Goal: Download file/media

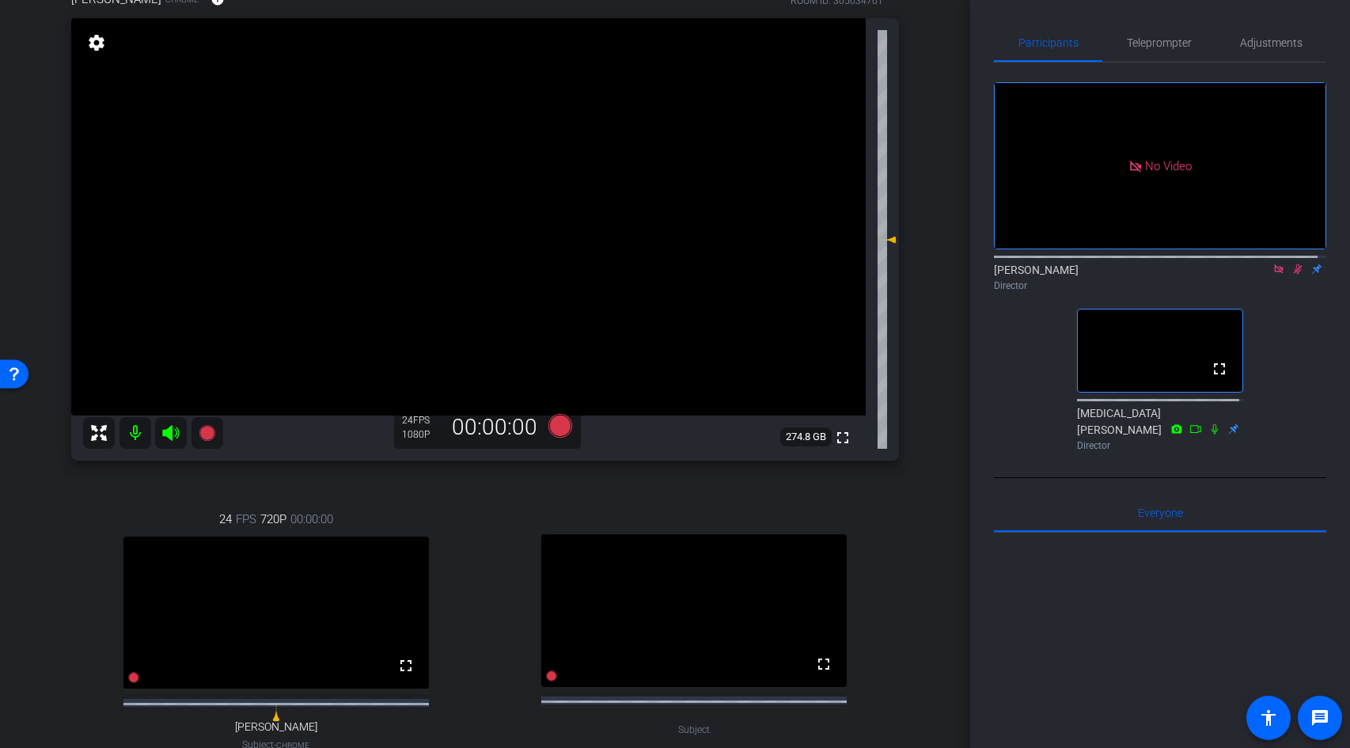
scroll to position [473, 0]
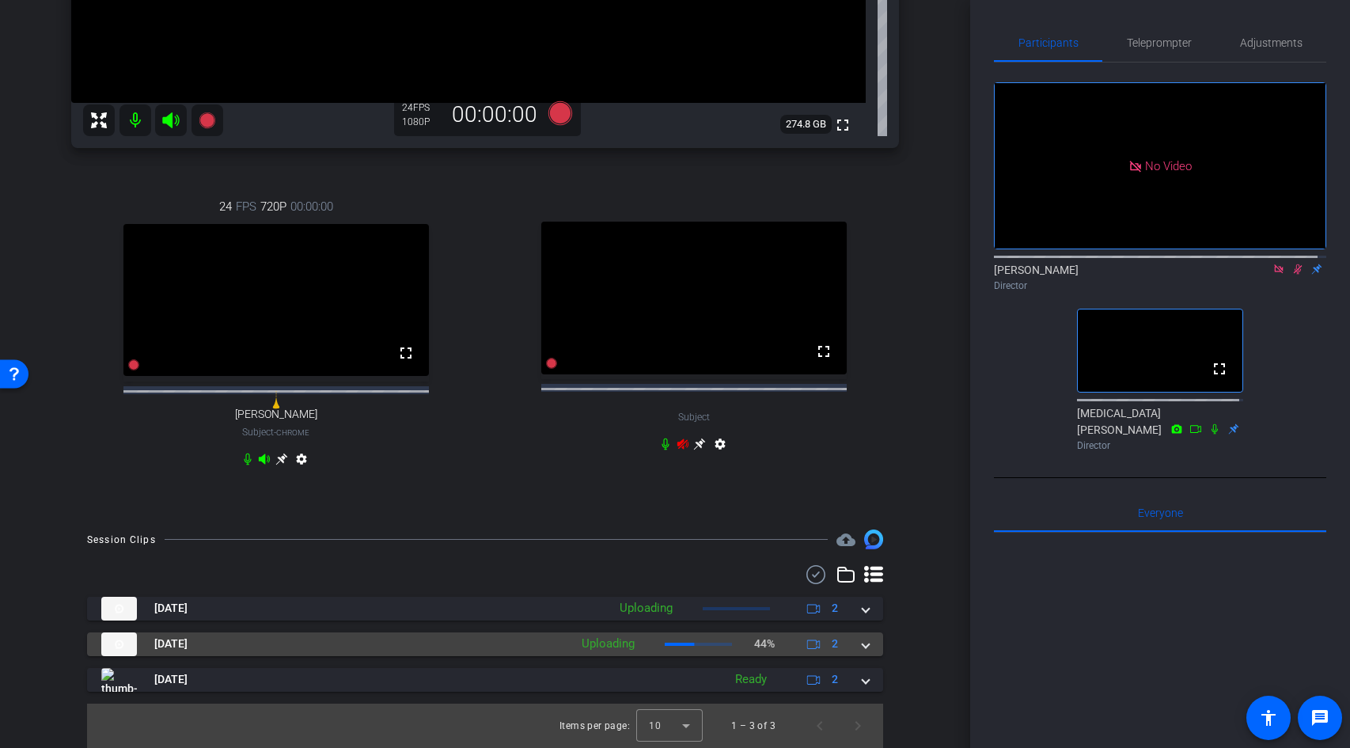
click at [862, 642] on span at bounding box center [865, 643] width 6 height 17
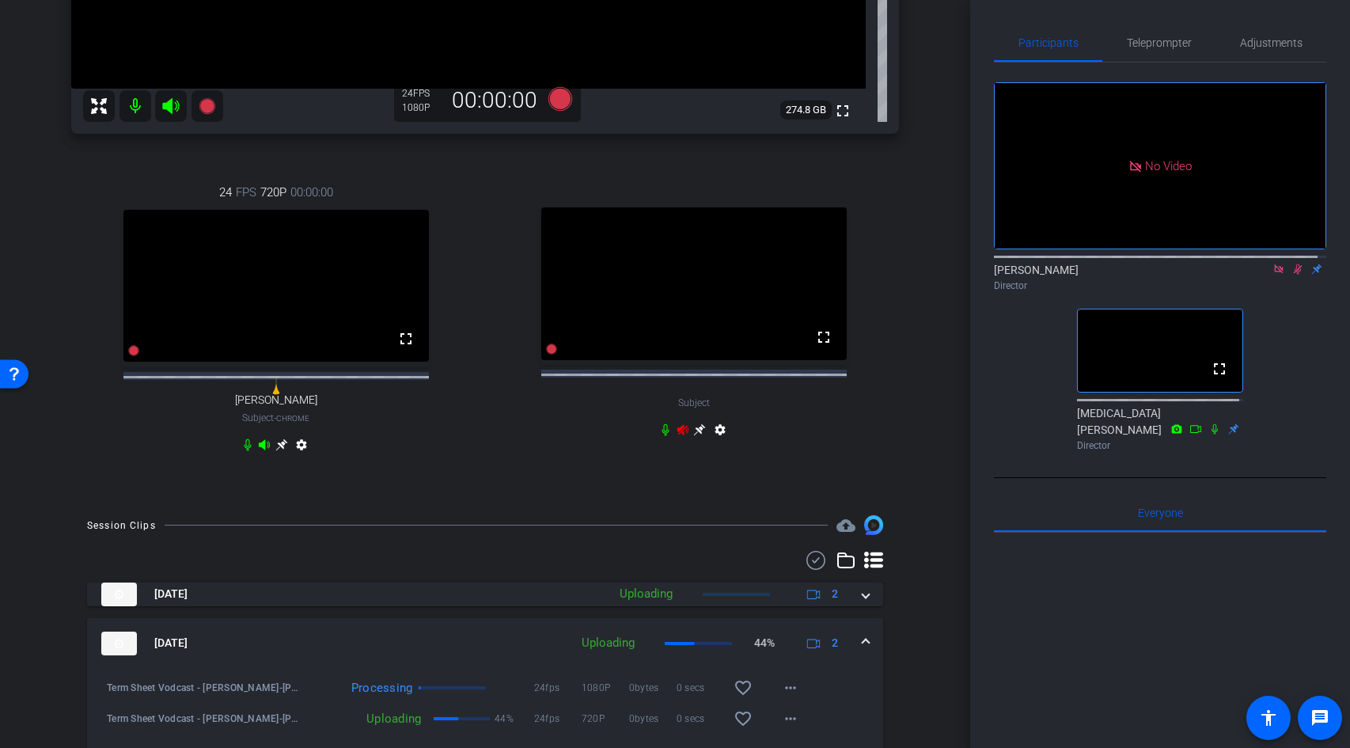
scroll to position [586, 0]
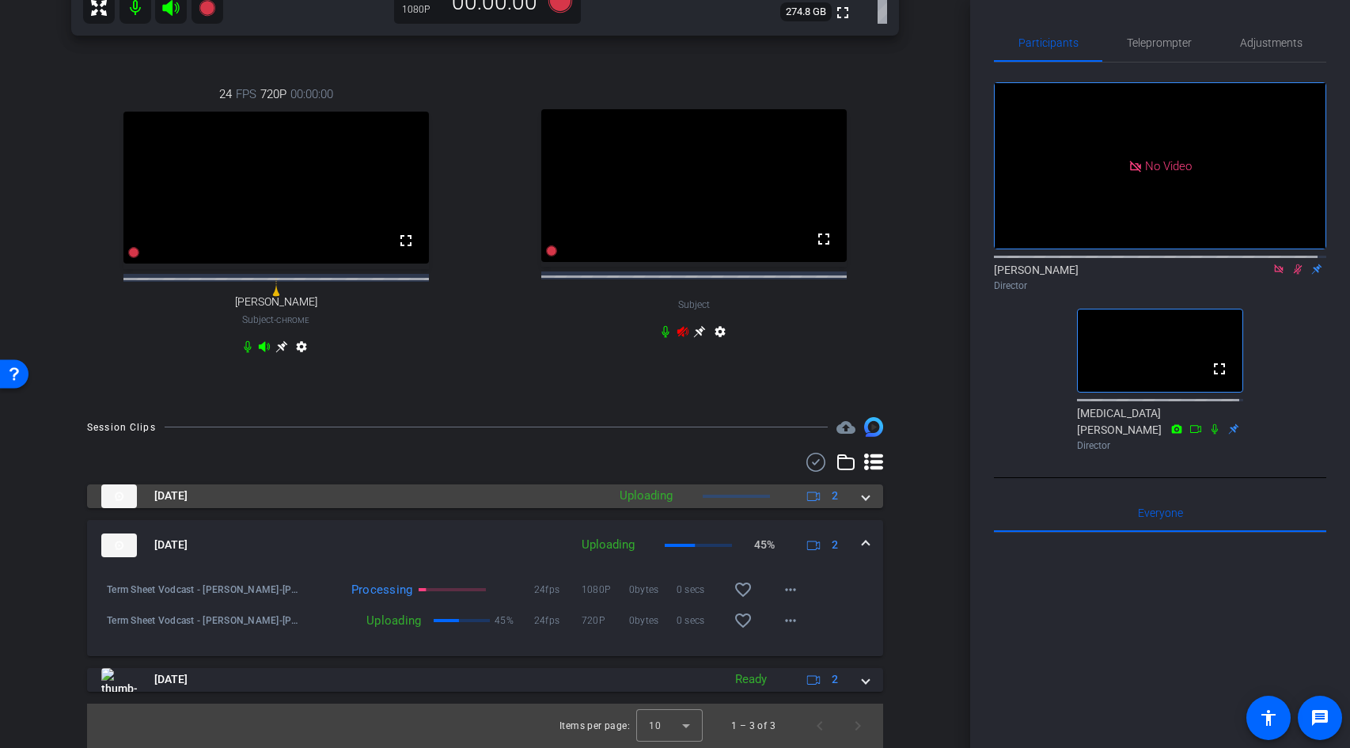
click at [862, 499] on span at bounding box center [865, 495] width 6 height 17
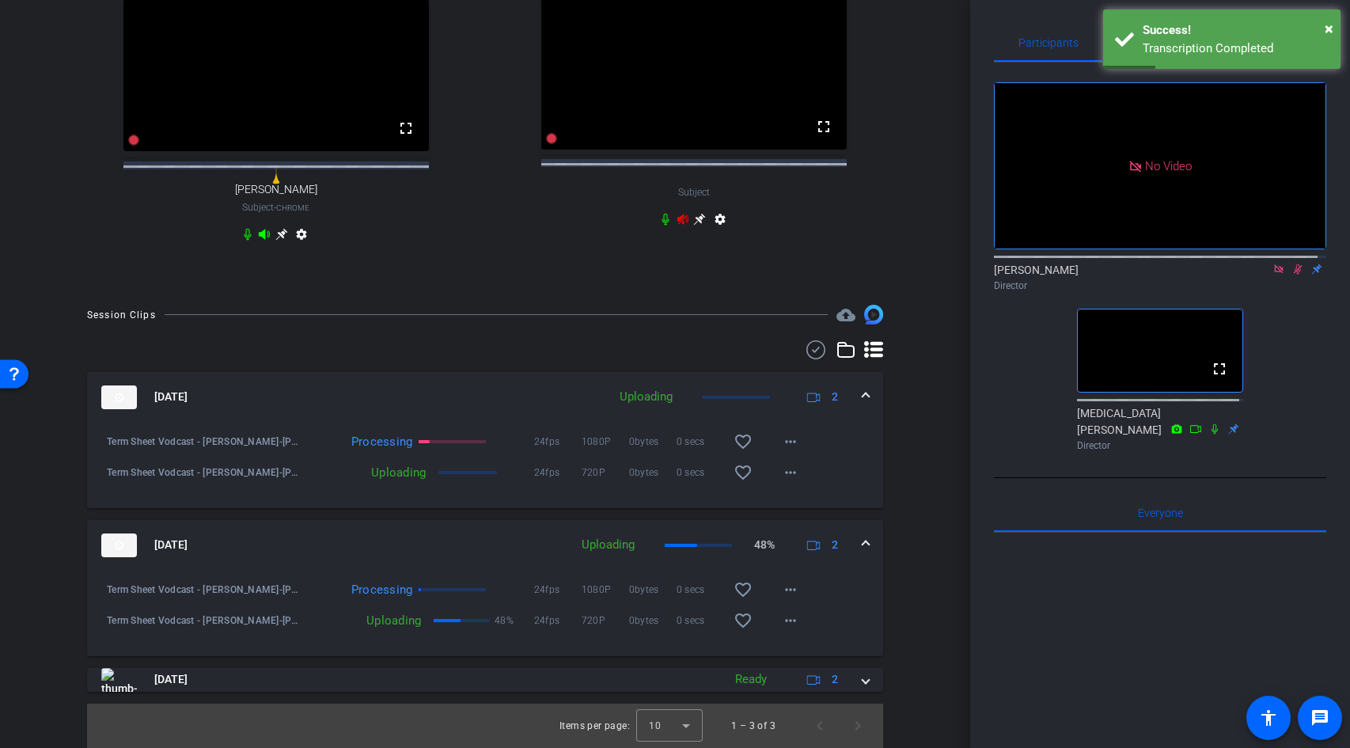
scroll to position [696, 0]
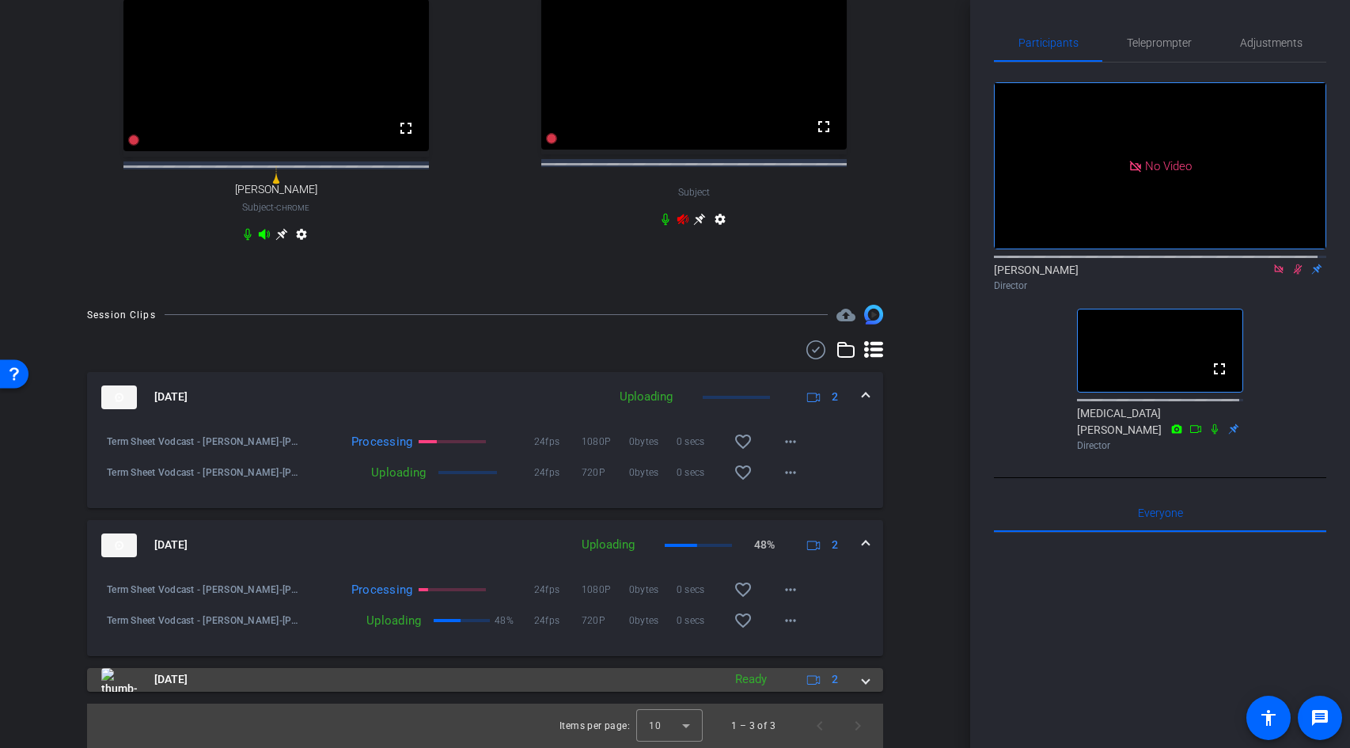
click at [852, 680] on div "Aug 27, 2025 Ready 2" at bounding box center [481, 680] width 761 height 24
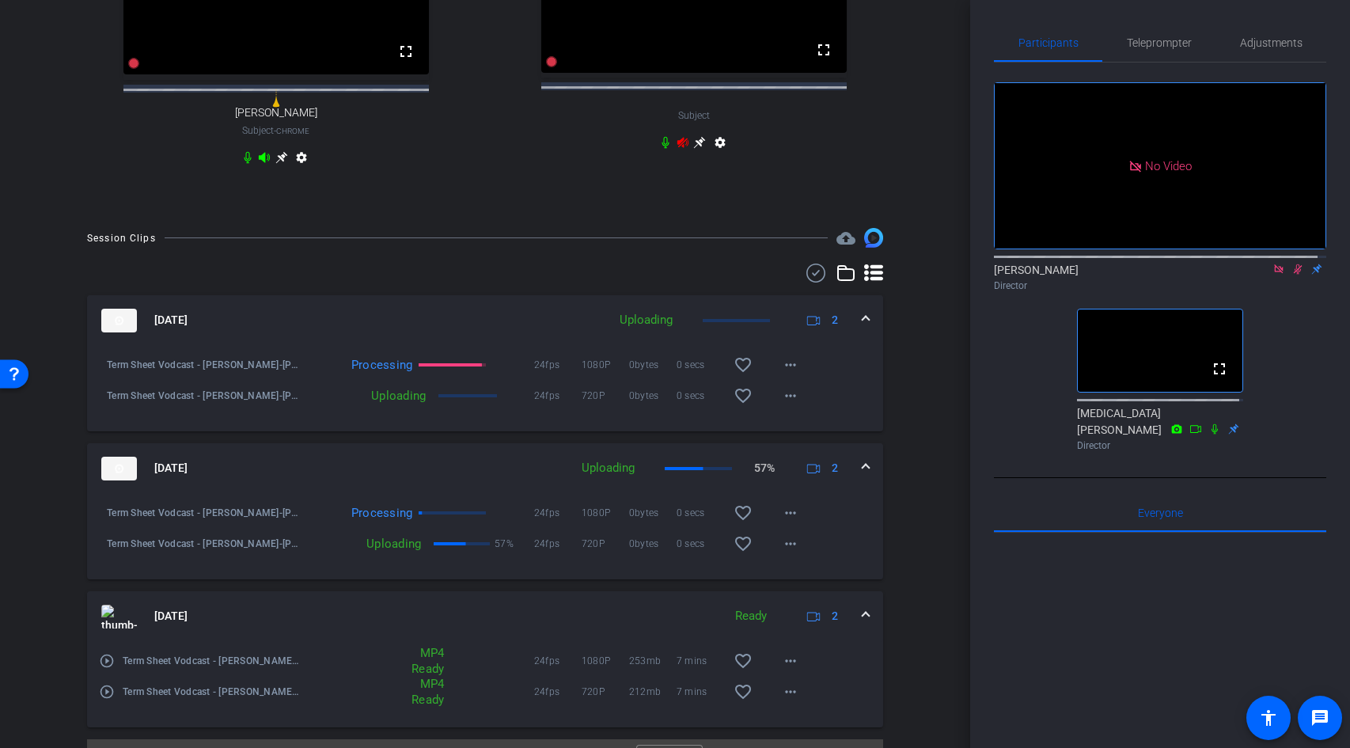
scroll to position [800, 0]
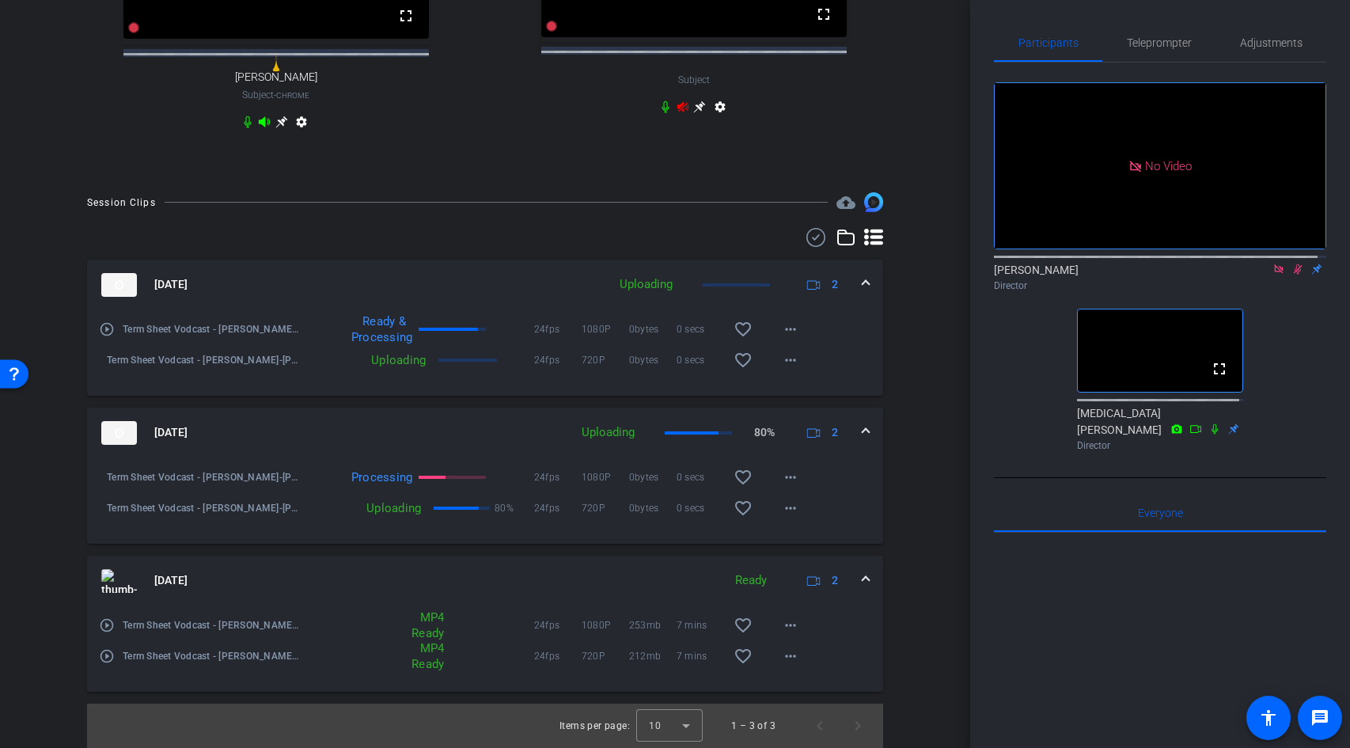
drag, startPoint x: 995, startPoint y: 618, endPoint x: 991, endPoint y: 625, distance: 8.1
click at [995, 619] on div at bounding box center [1160, 729] width 332 height 392
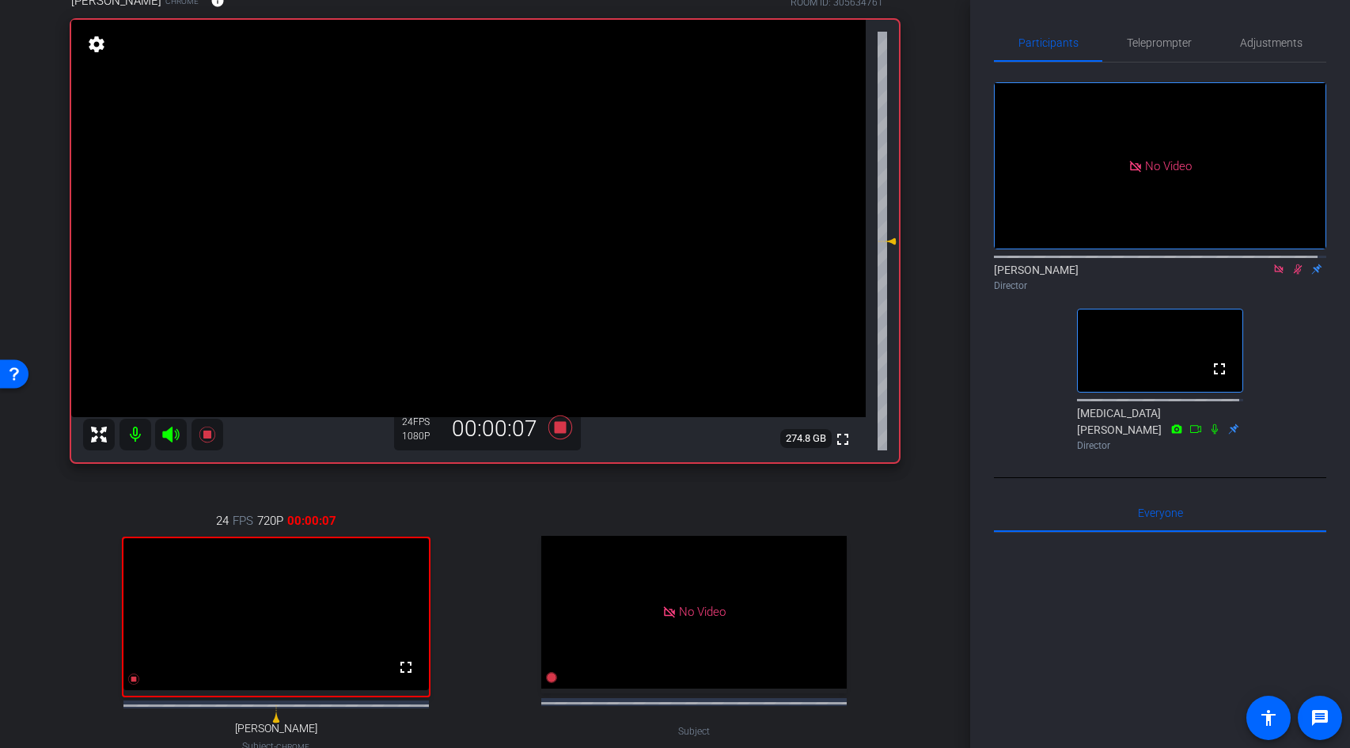
scroll to position [843, 0]
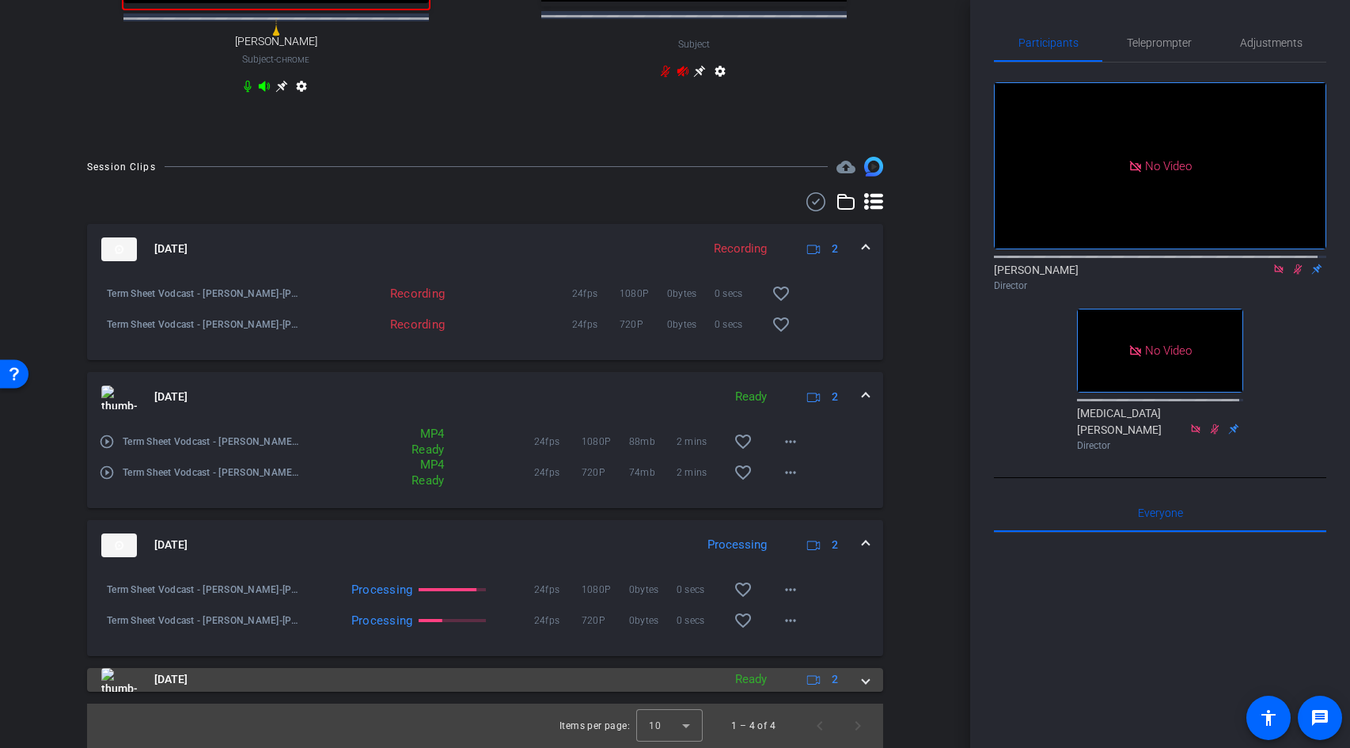
click at [862, 685] on span at bounding box center [865, 679] width 6 height 17
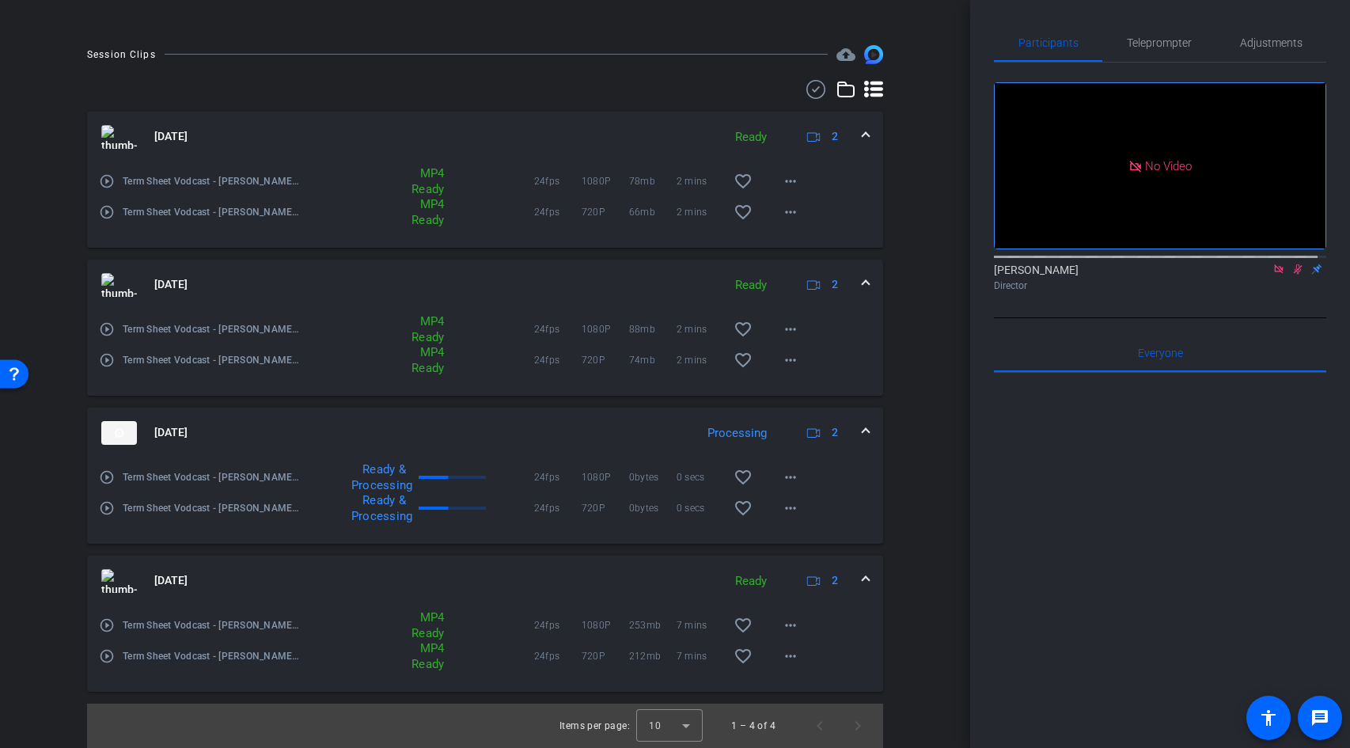
scroll to position [416, 0]
click at [483, 468] on div "Ready & Processing" at bounding box center [417, 477] width 234 height 32
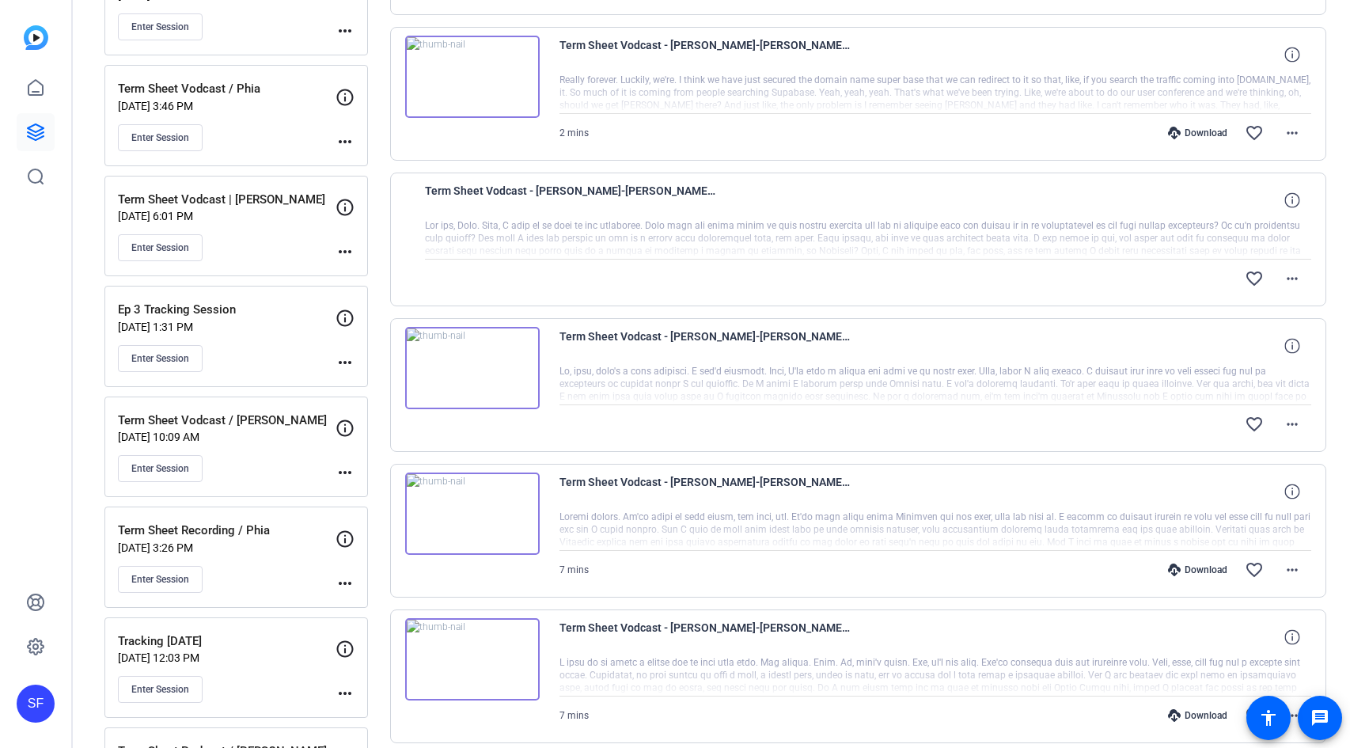
scroll to position [1158, 0]
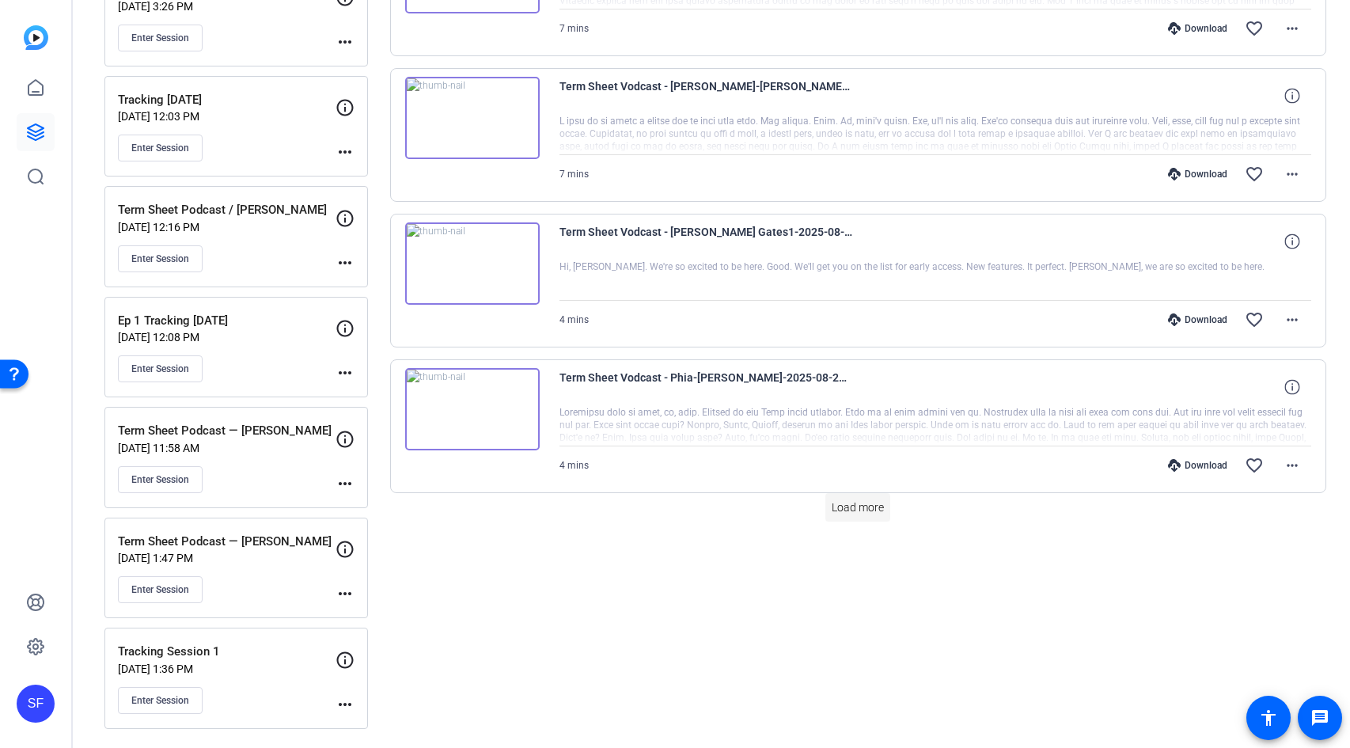
click at [855, 506] on span "Load more" at bounding box center [858, 507] width 52 height 17
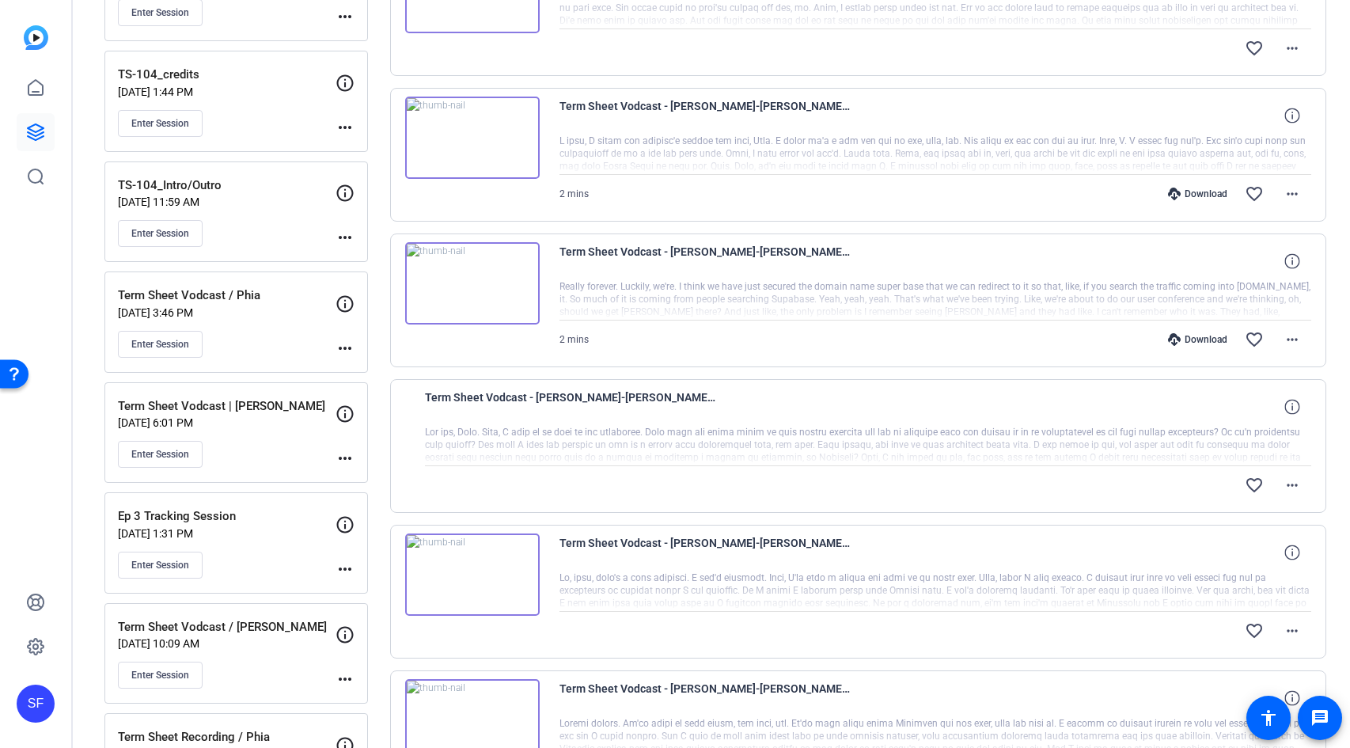
scroll to position [0, 0]
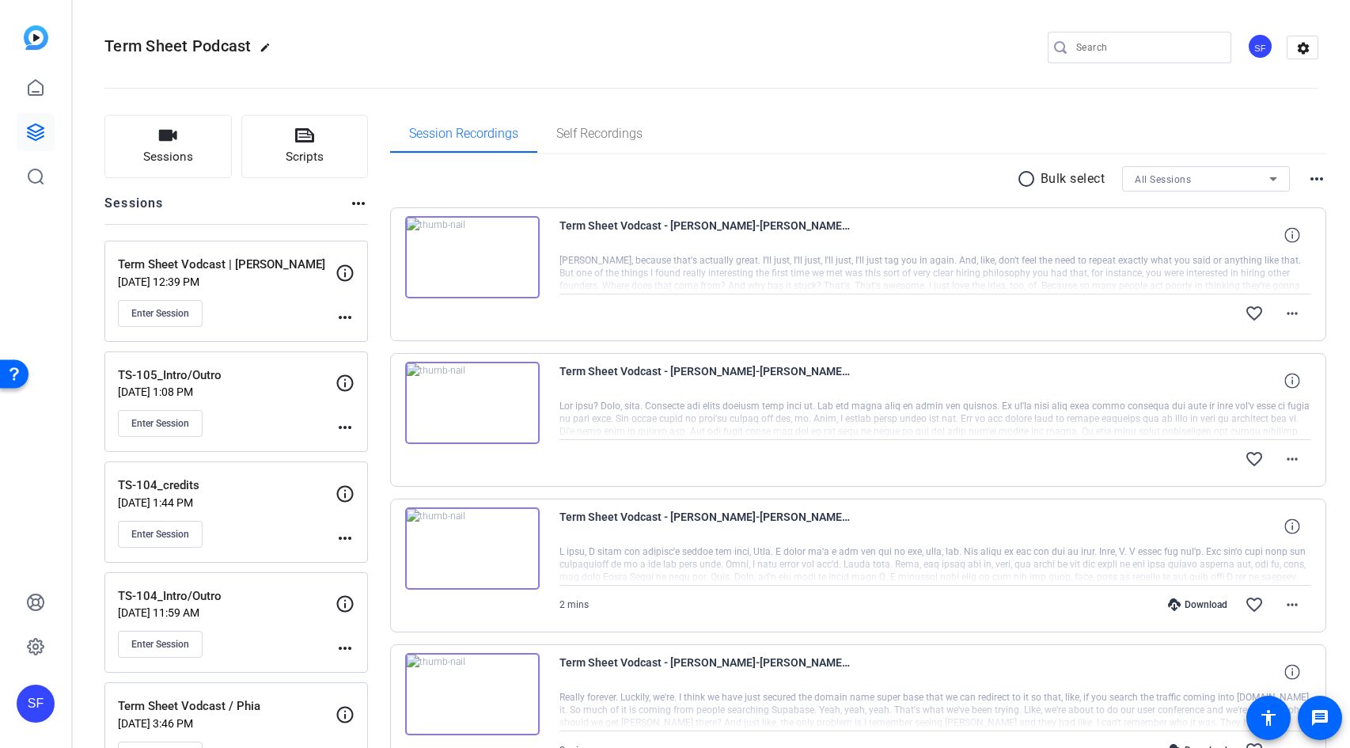
click at [294, 308] on div "Enter Session" at bounding box center [227, 313] width 218 height 27
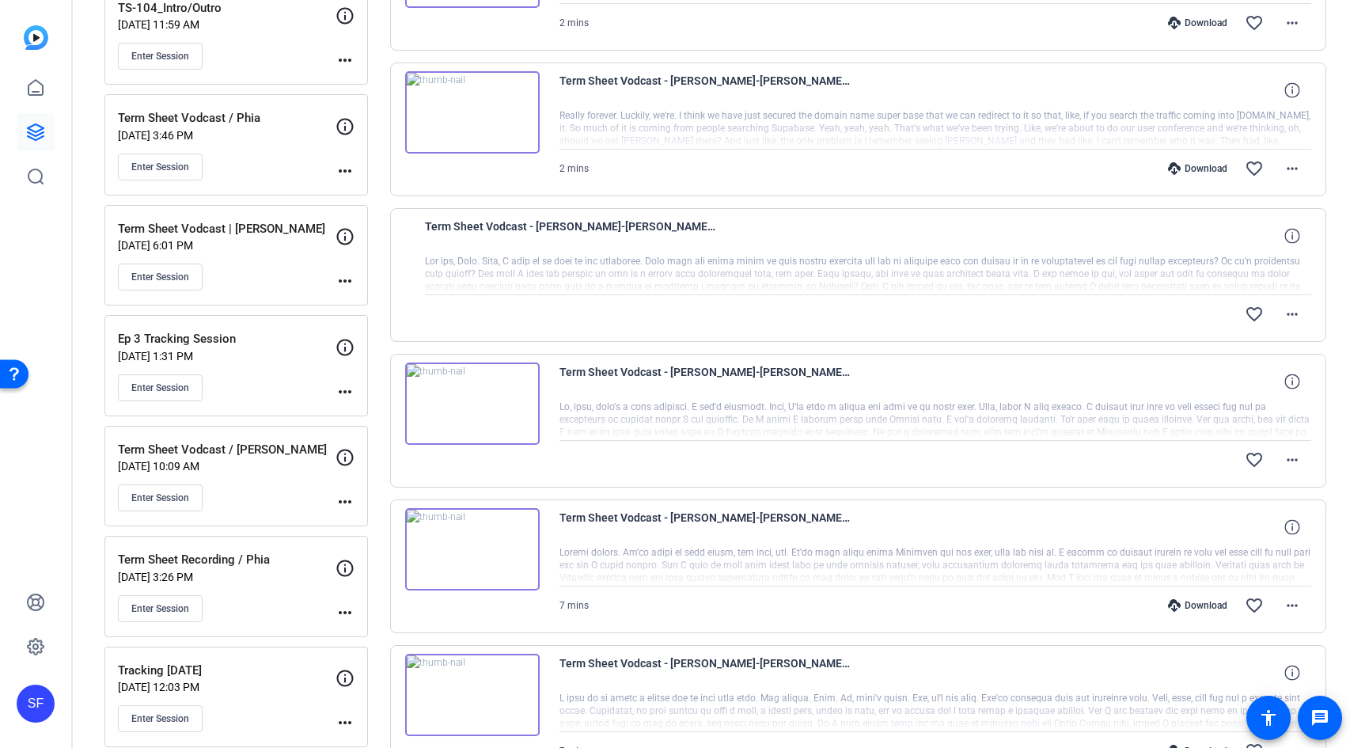
scroll to position [919, 0]
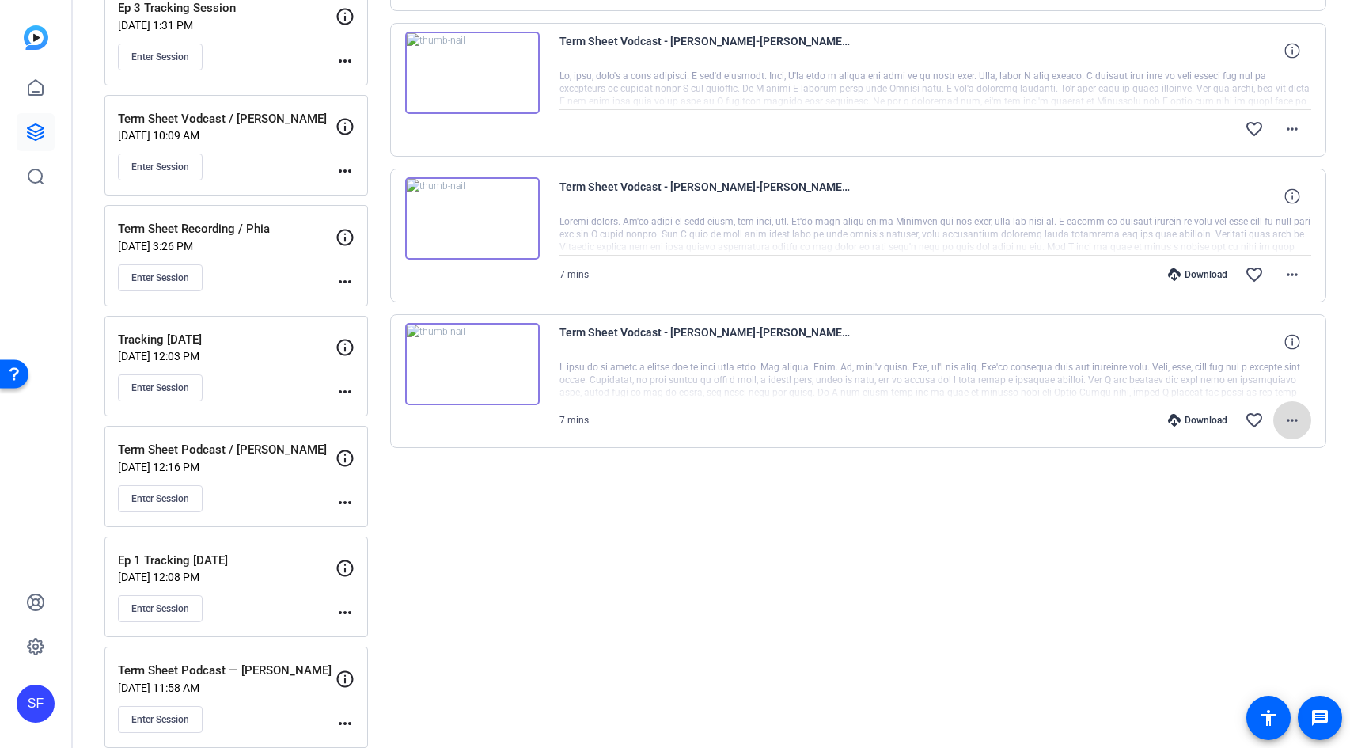
click at [1273, 419] on span at bounding box center [1292, 420] width 38 height 38
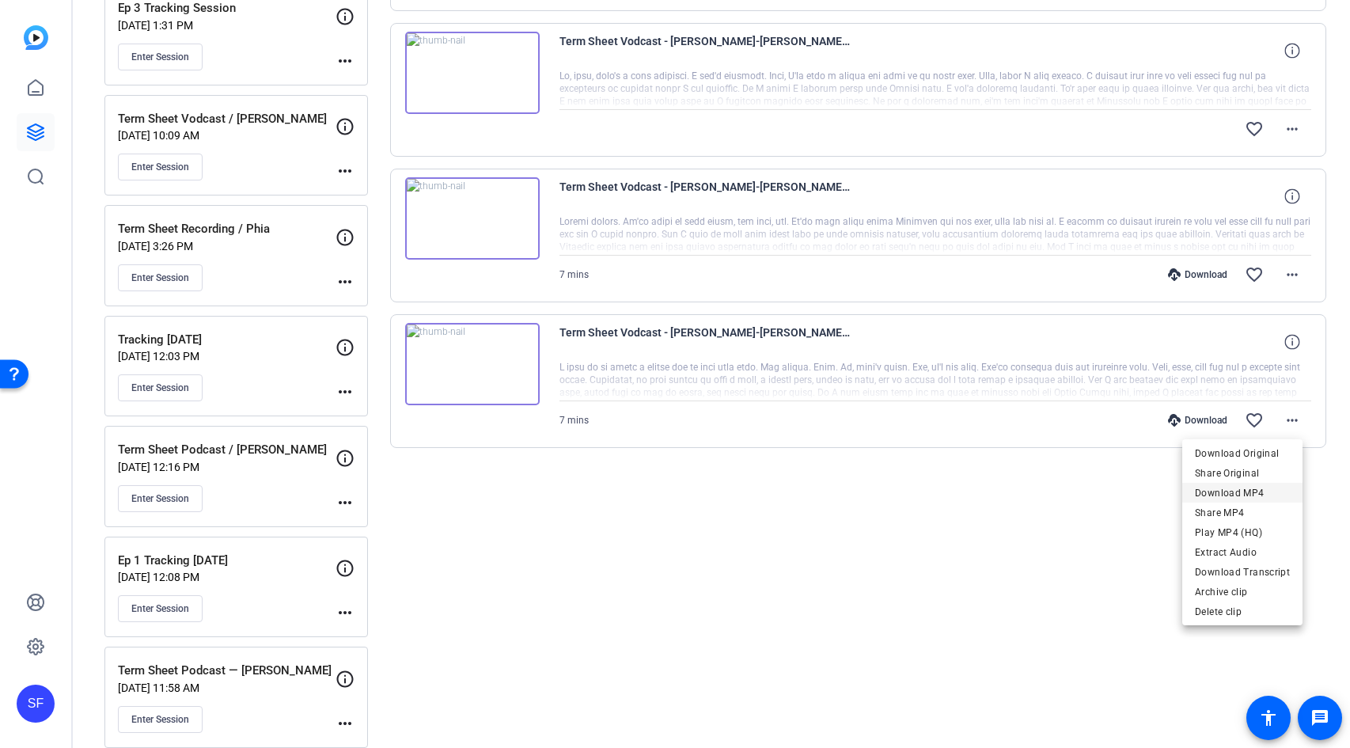
click at [1275, 487] on span "Download MP4" at bounding box center [1242, 492] width 95 height 19
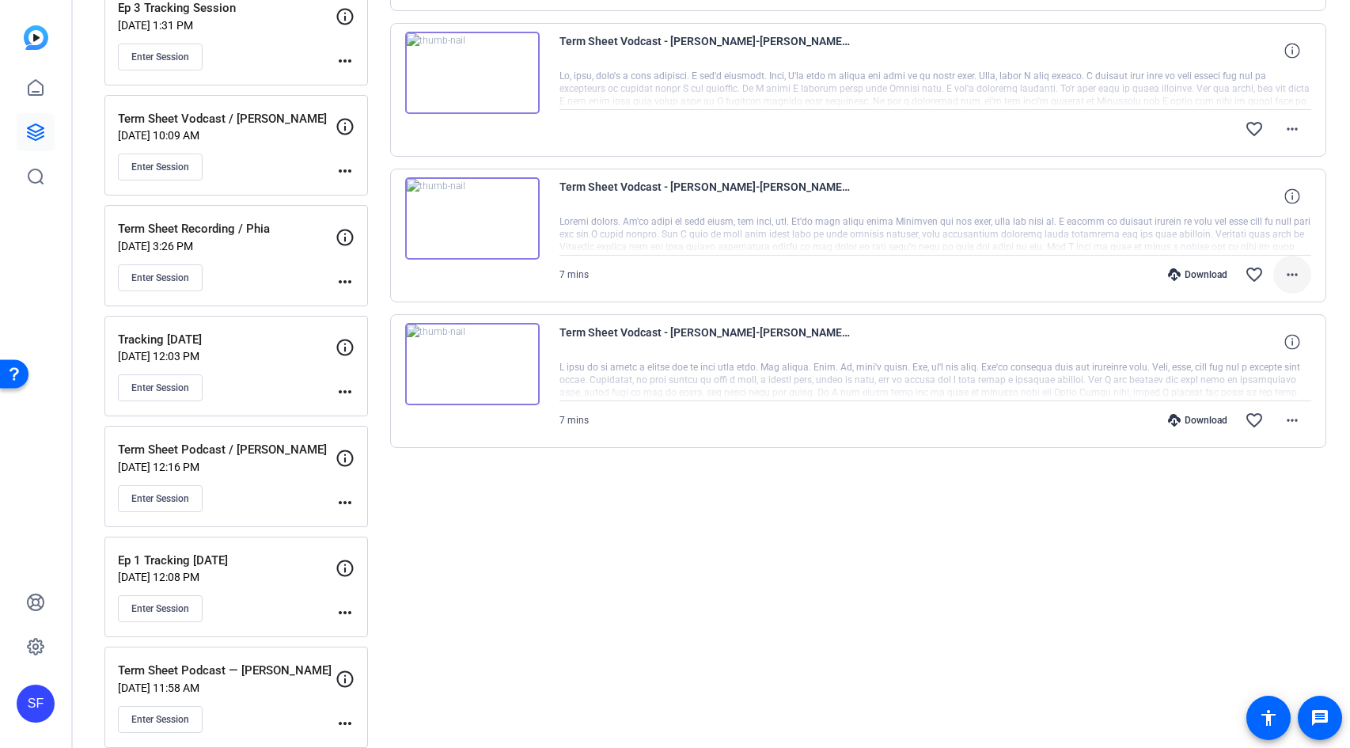
click at [1283, 278] on mat-icon "more_horiz" at bounding box center [1292, 274] width 19 height 19
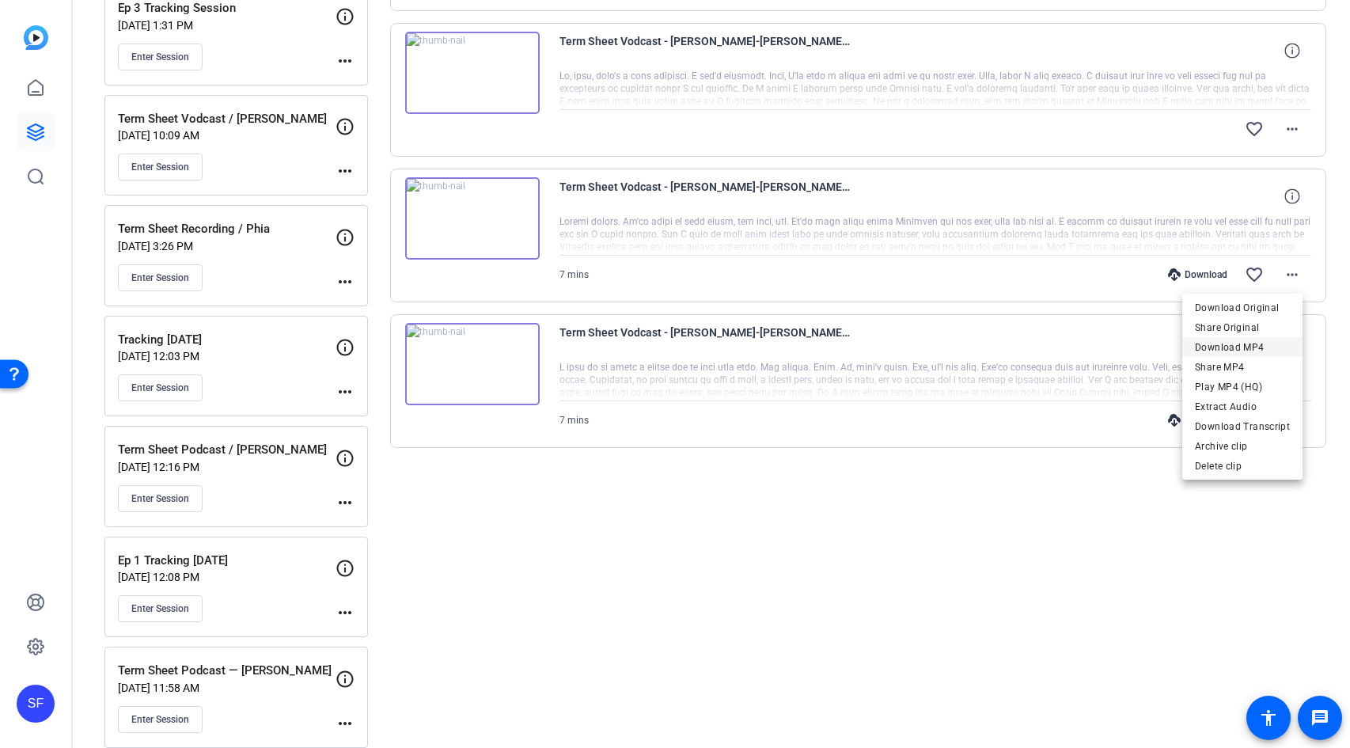
click at [1270, 351] on span "Download MP4" at bounding box center [1242, 346] width 95 height 19
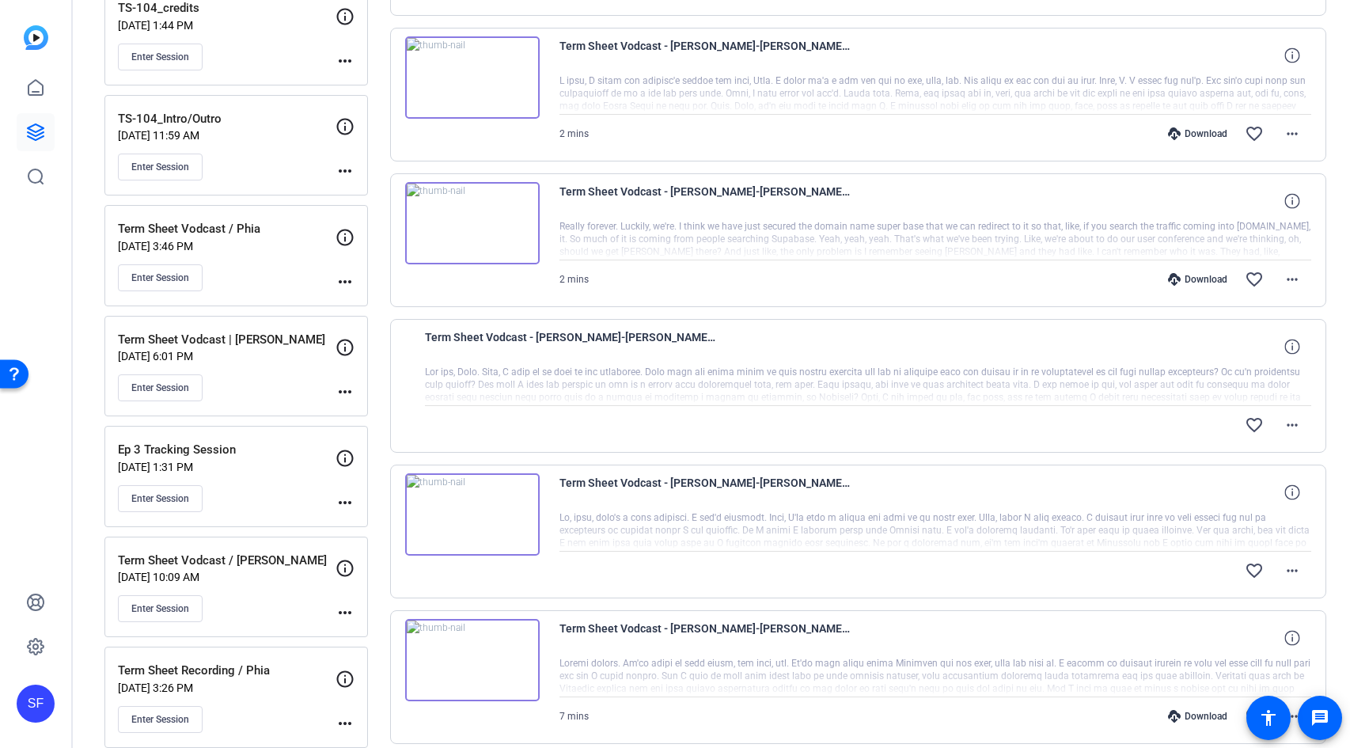
scroll to position [153, 0]
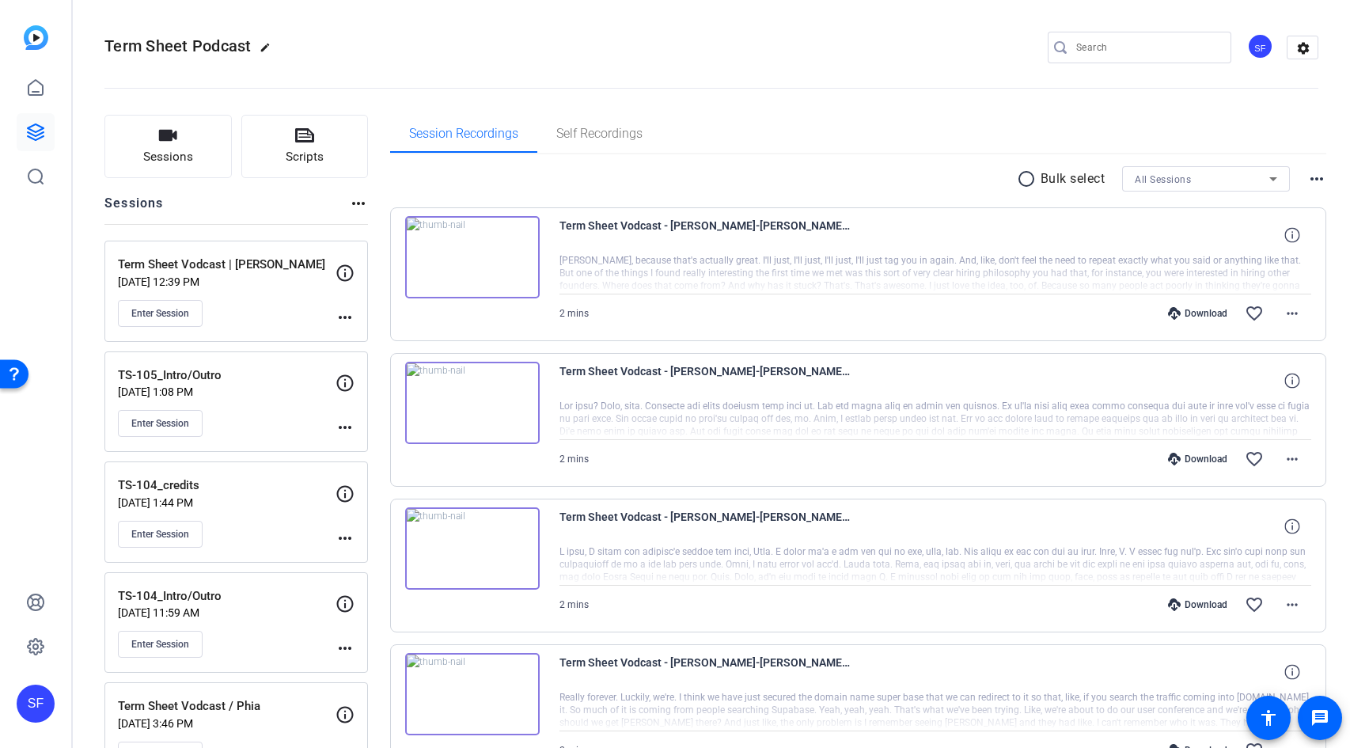
click at [259, 286] on p "[DATE] 12:39 PM" at bounding box center [227, 281] width 218 height 13
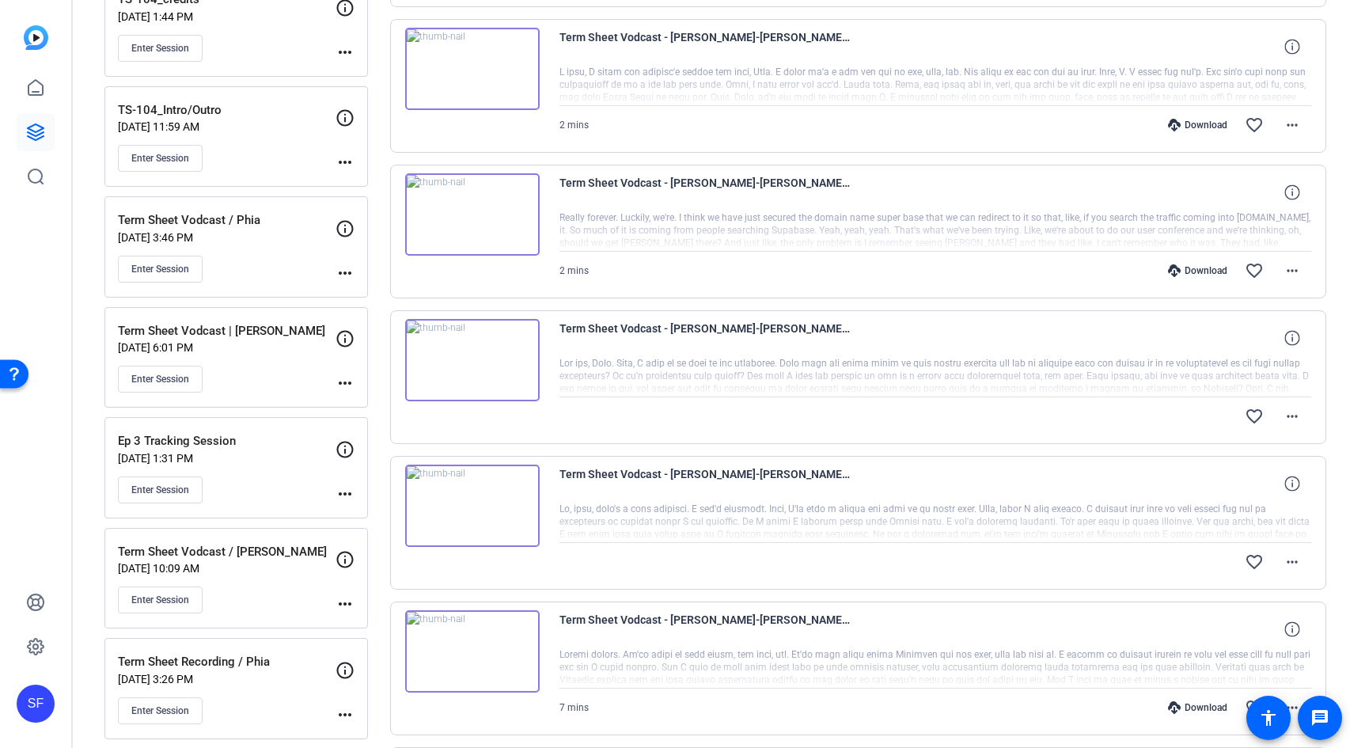
scroll to position [359, 0]
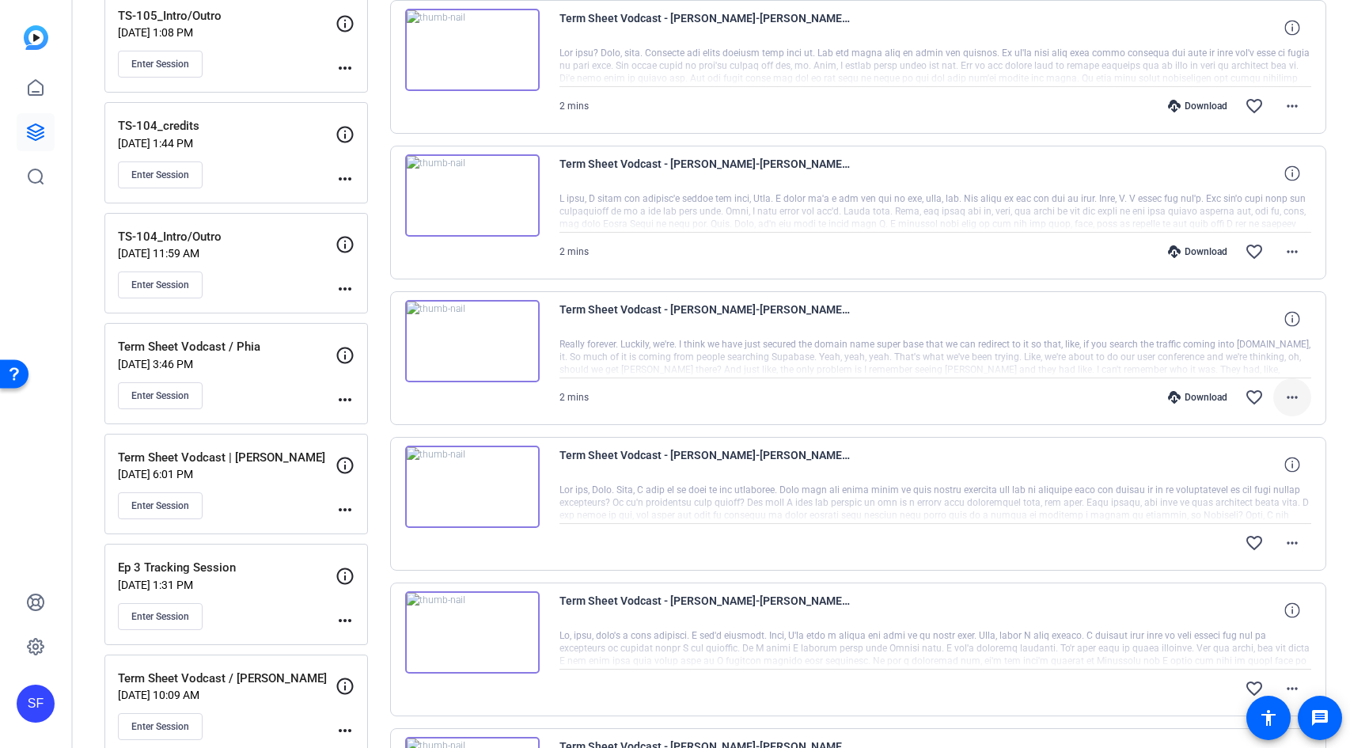
click at [1283, 392] on mat-icon "more_horiz" at bounding box center [1292, 397] width 19 height 19
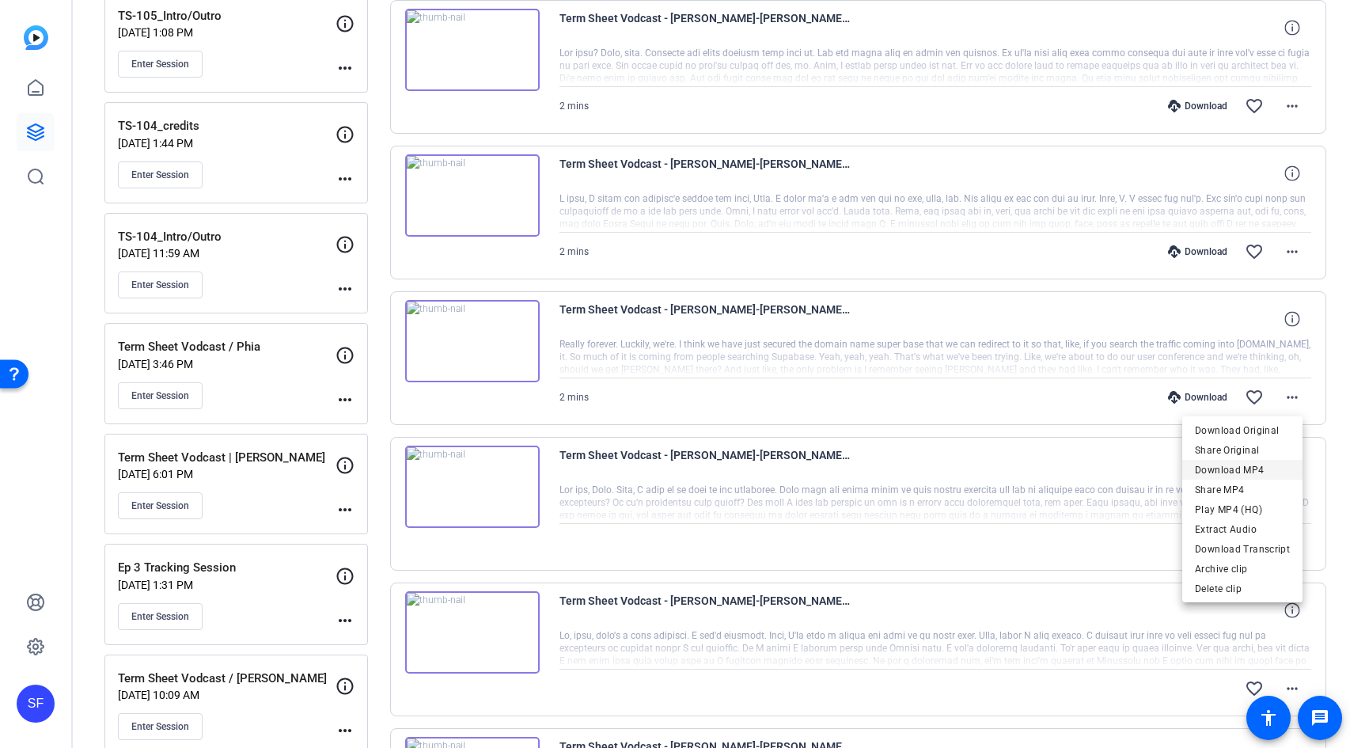
click at [1263, 468] on span "Download MP4" at bounding box center [1242, 470] width 95 height 19
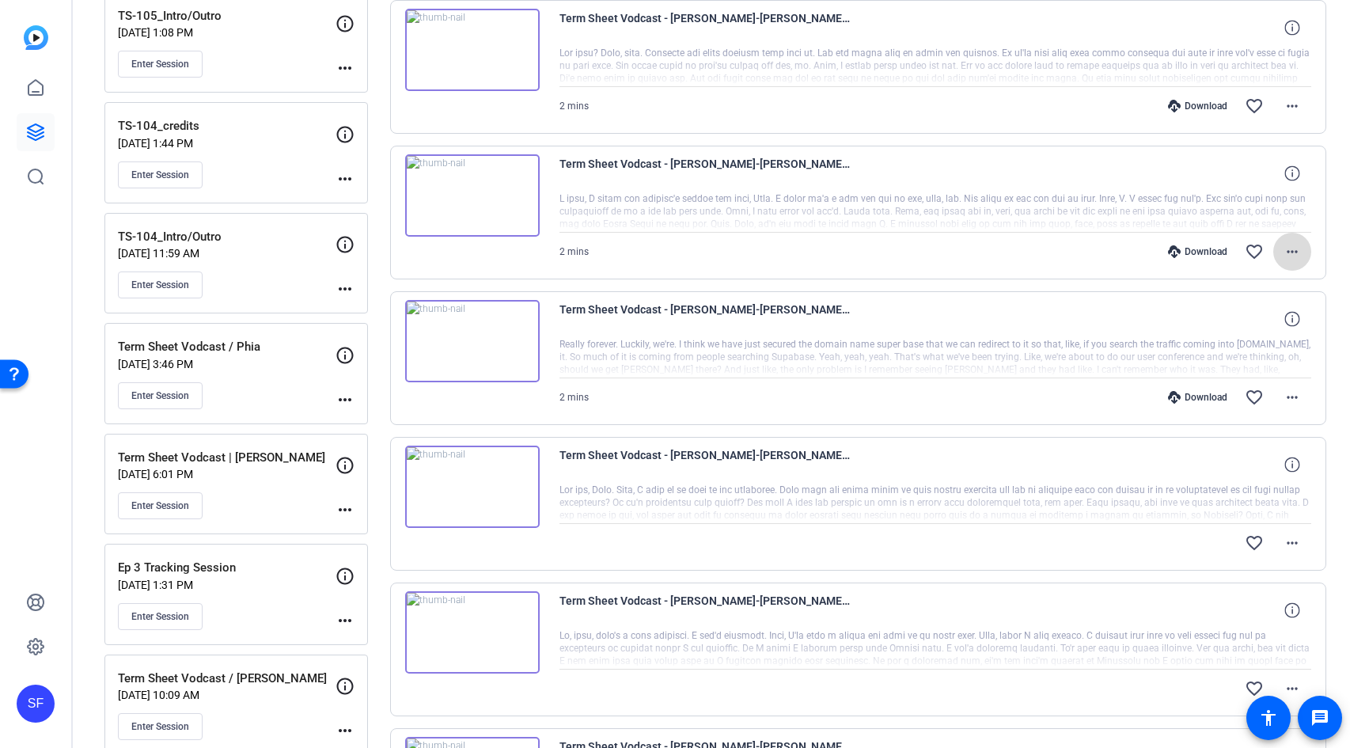
click at [1285, 256] on mat-icon "more_horiz" at bounding box center [1292, 251] width 19 height 19
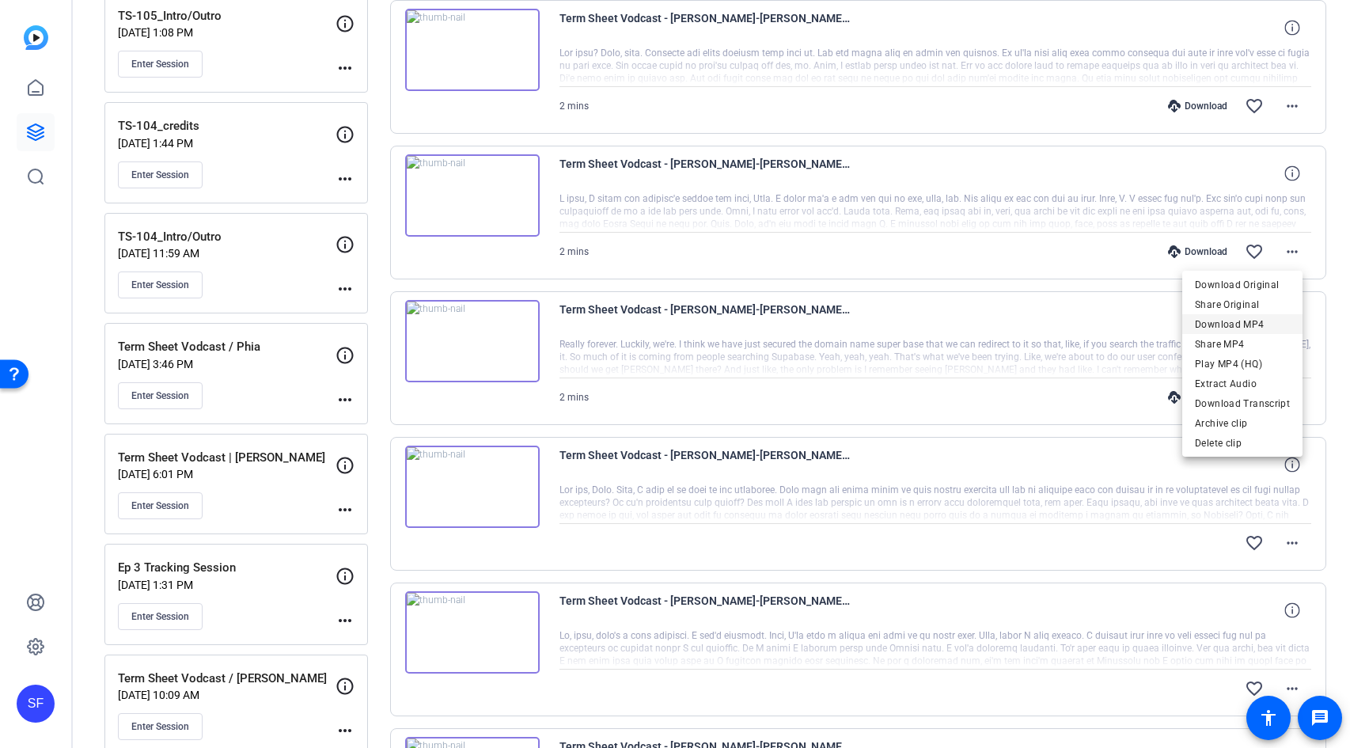
click at [1248, 321] on span "Download MP4" at bounding box center [1242, 324] width 95 height 19
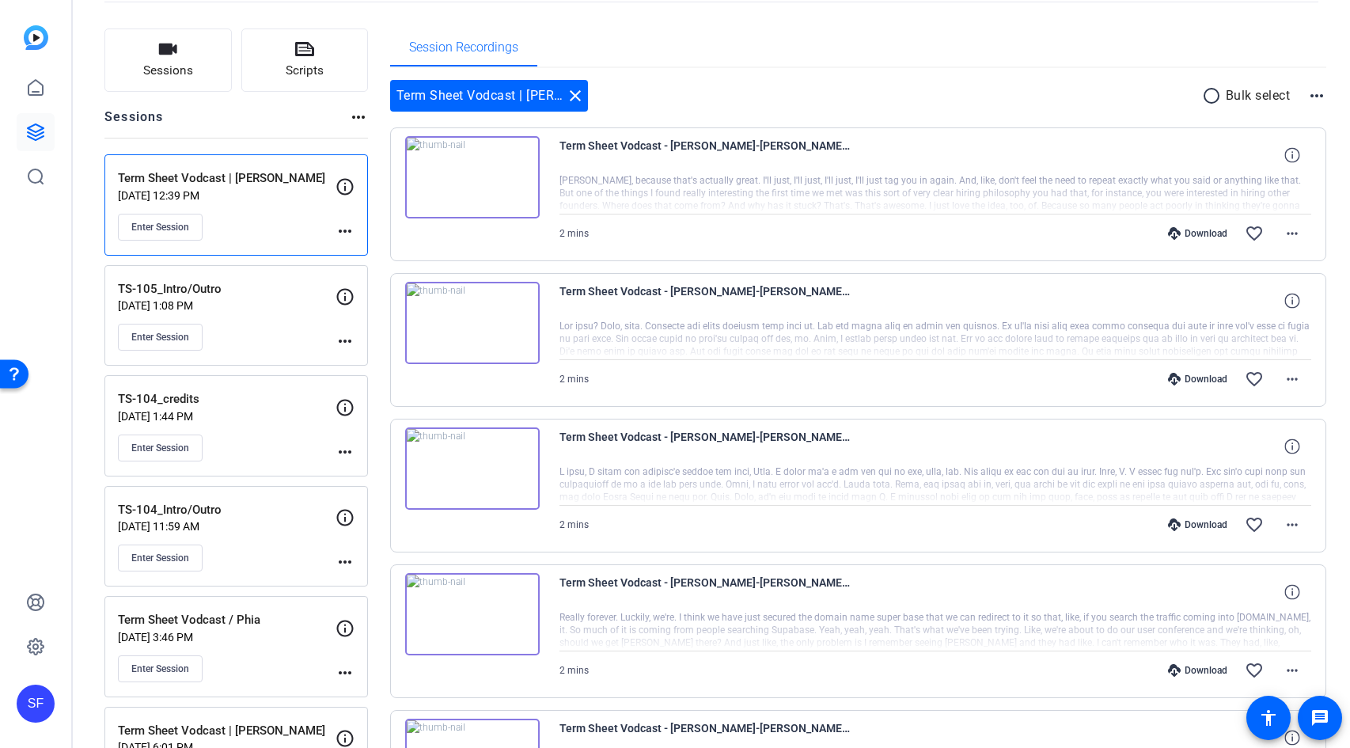
scroll to position [75, 0]
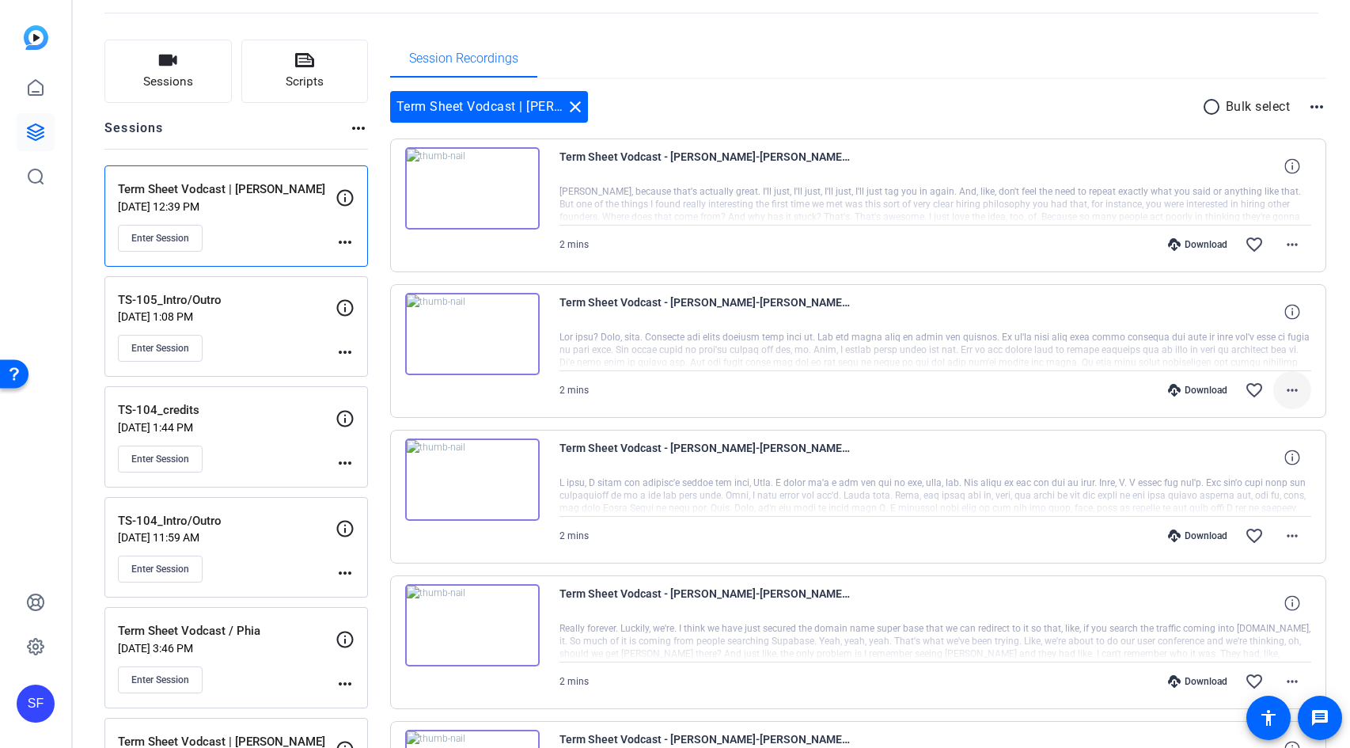
click at [1283, 391] on mat-icon "more_horiz" at bounding box center [1292, 390] width 19 height 19
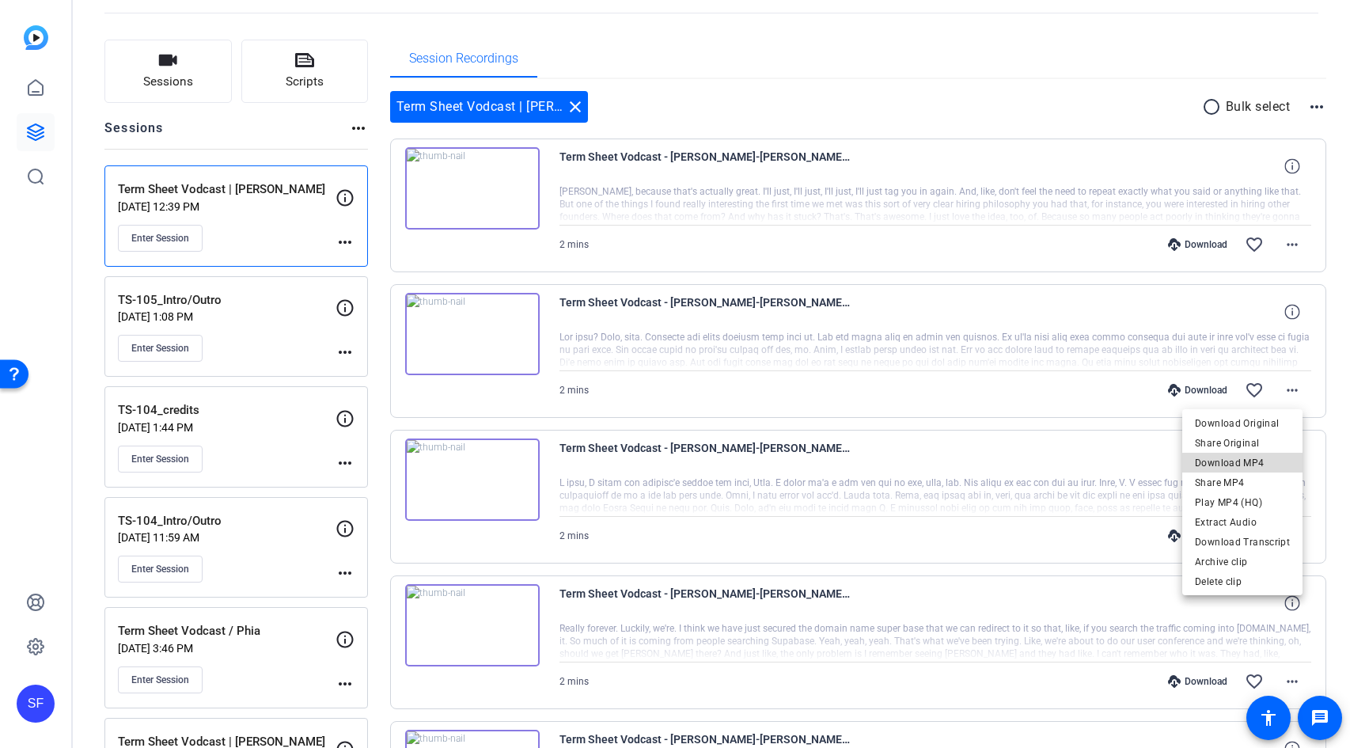
click at [1257, 464] on span "Download MP4" at bounding box center [1242, 462] width 95 height 19
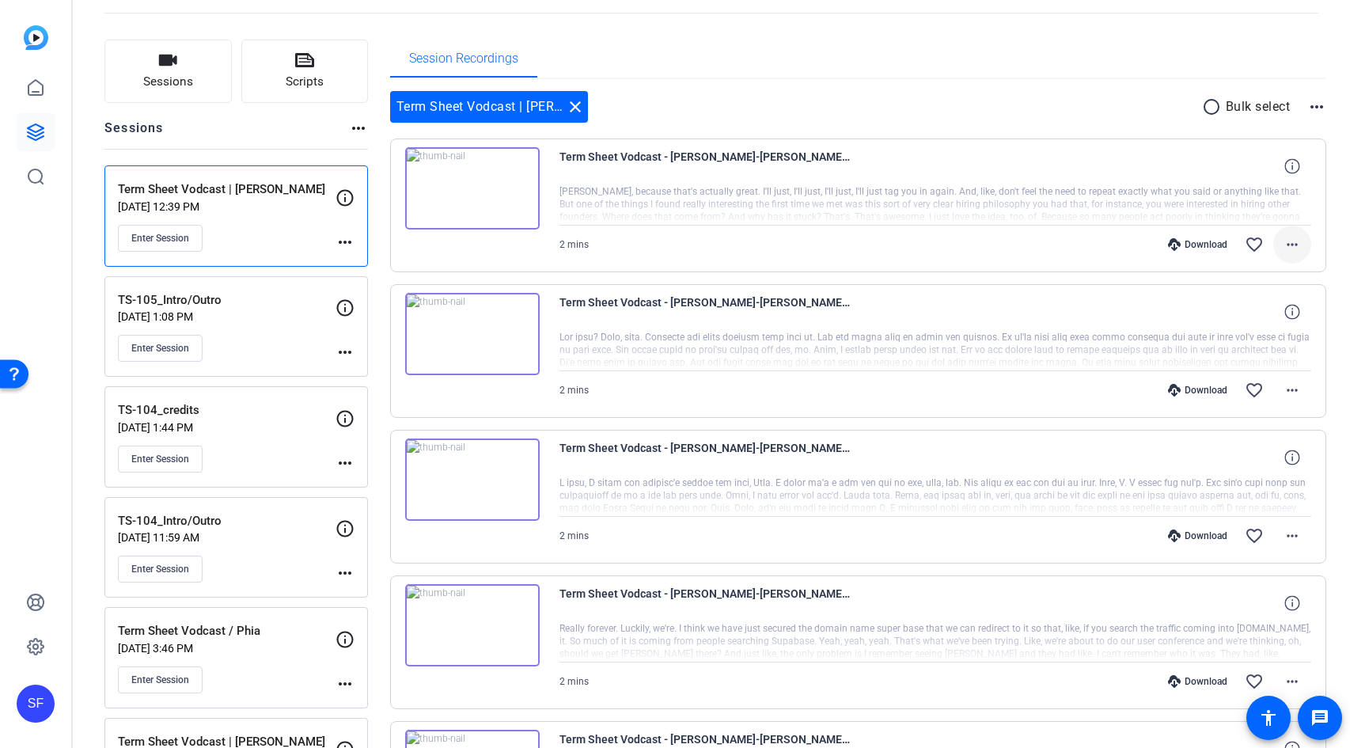
click at [1283, 241] on mat-icon "more_horiz" at bounding box center [1292, 244] width 19 height 19
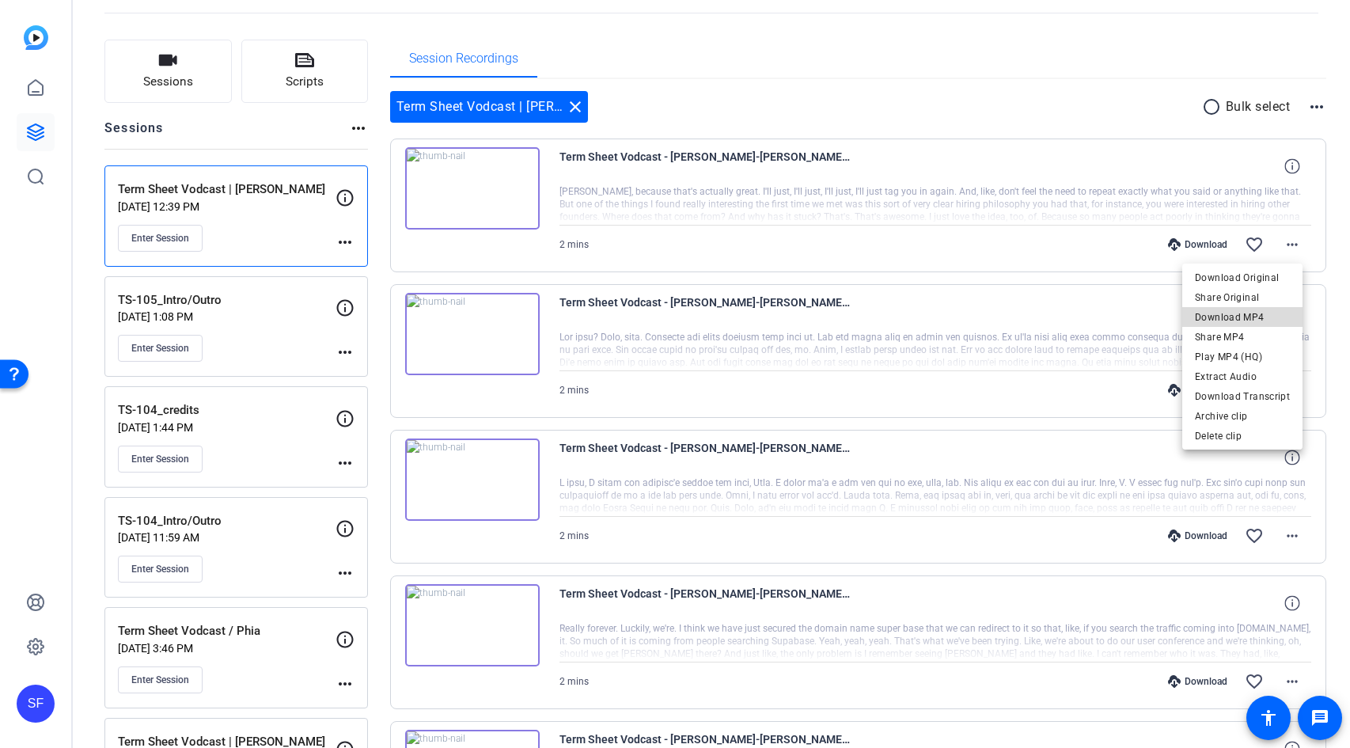
click at [1259, 321] on span "Download MP4" at bounding box center [1242, 317] width 95 height 19
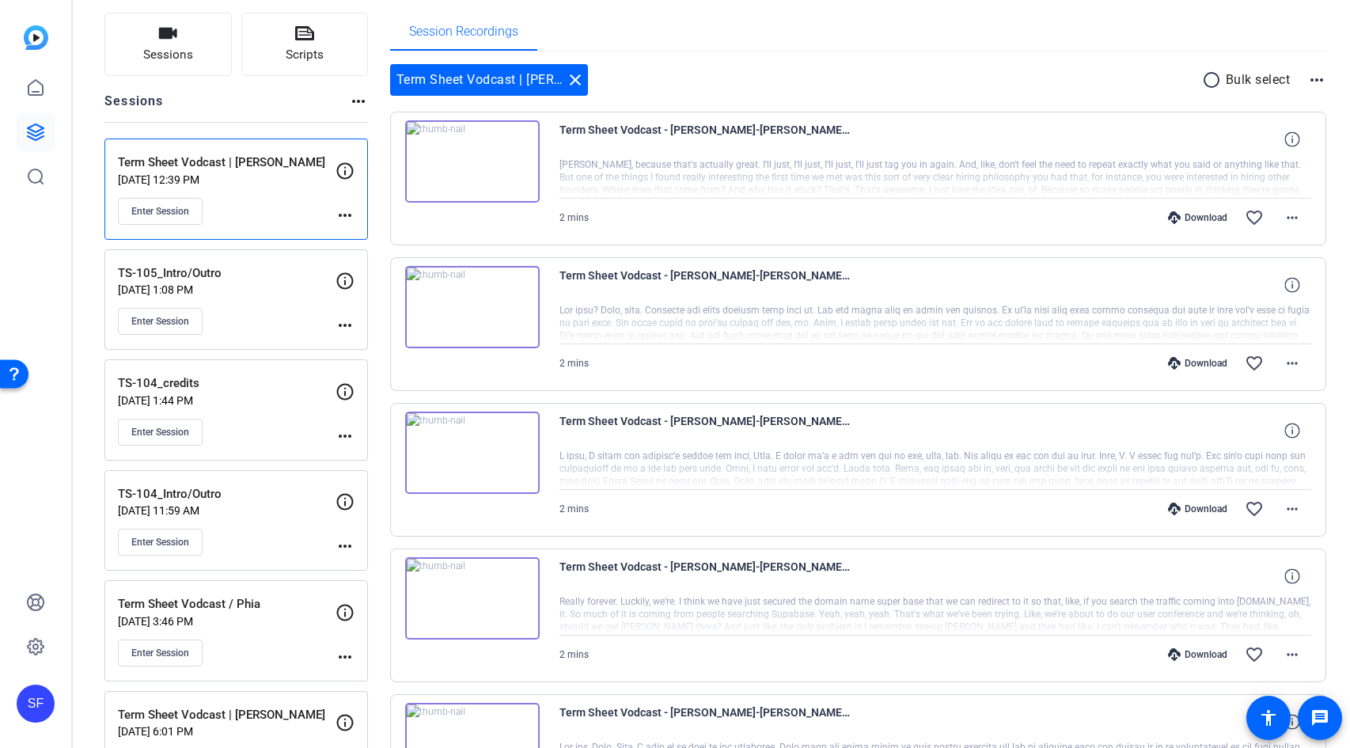
scroll to position [138, 0]
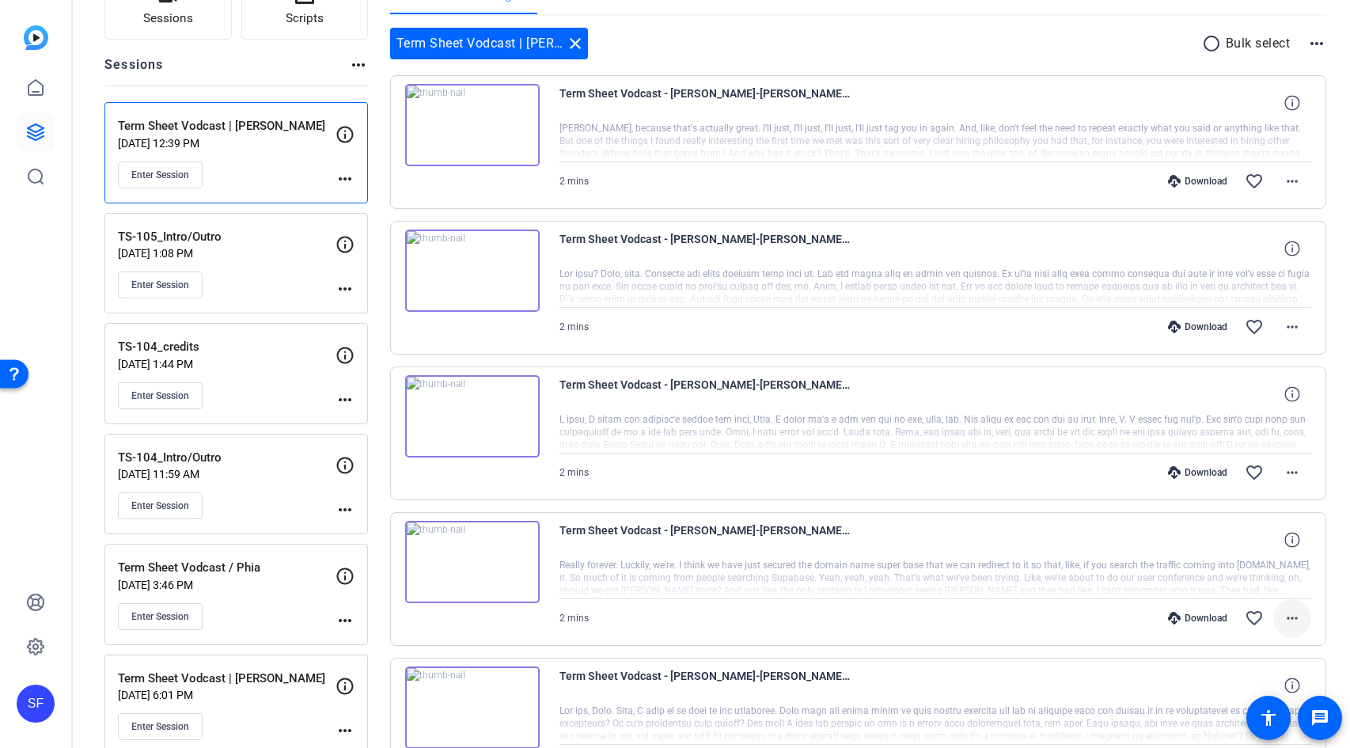
click at [1287, 612] on mat-icon "more_horiz" at bounding box center [1292, 617] width 19 height 19
click at [1253, 468] on span "Download MP4" at bounding box center [1242, 466] width 95 height 19
click at [1288, 477] on mat-icon "more_horiz" at bounding box center [1292, 472] width 19 height 19
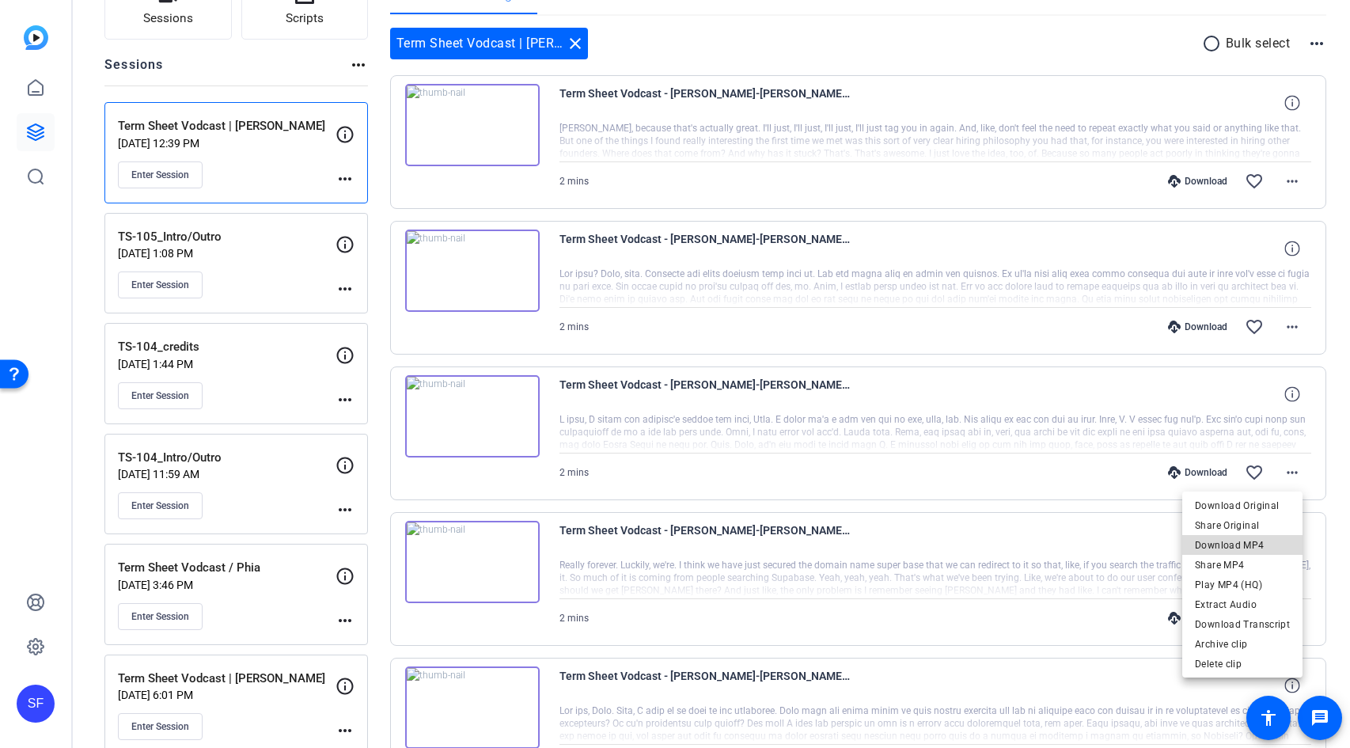
click at [1256, 540] on span "Download MP4" at bounding box center [1242, 544] width 95 height 19
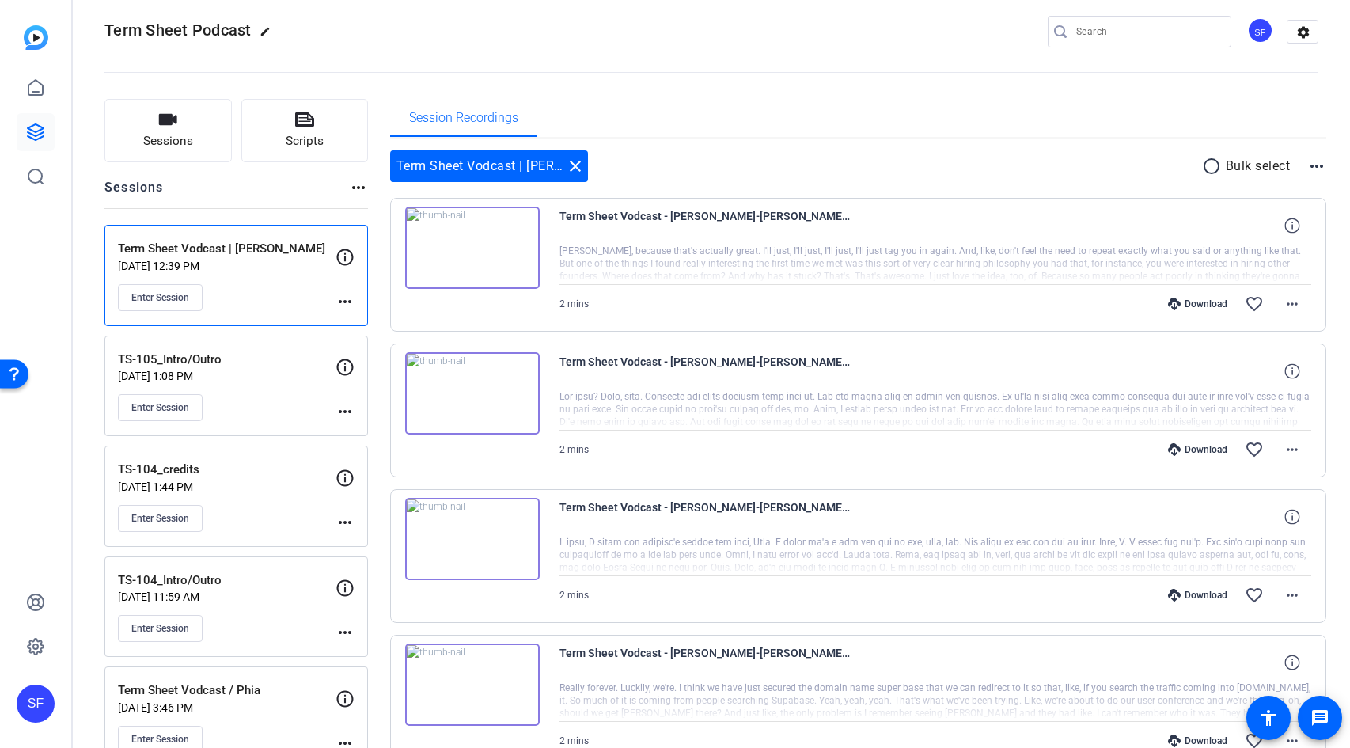
scroll to position [124, 0]
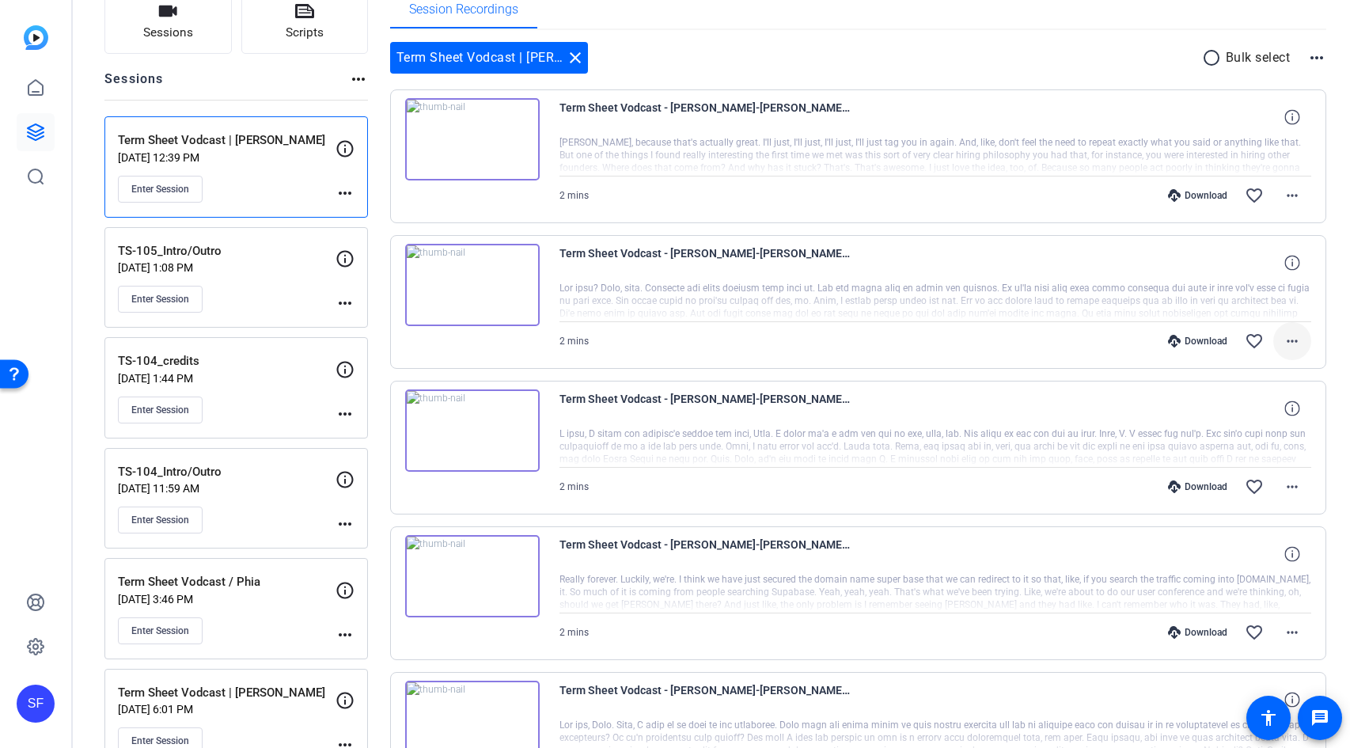
click at [1290, 339] on mat-icon "more_horiz" at bounding box center [1292, 341] width 19 height 19
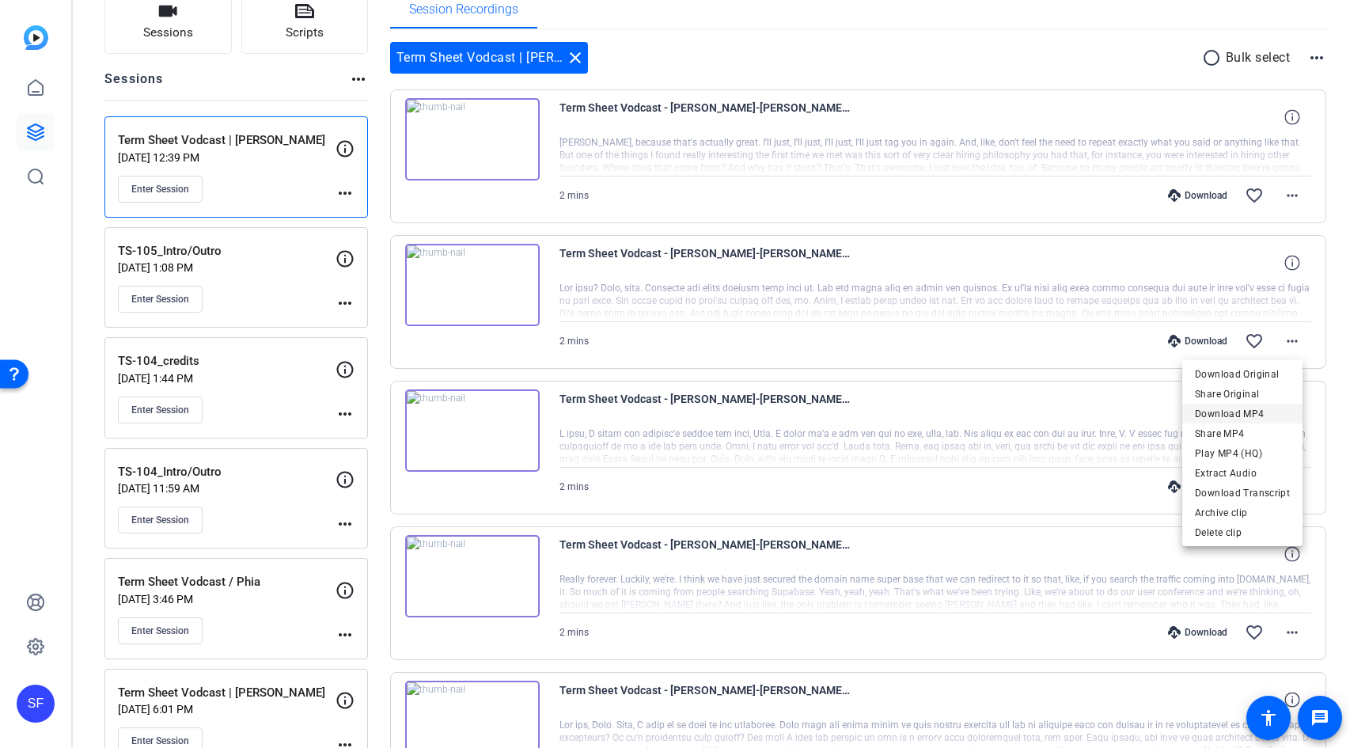
click at [1272, 412] on span "Download MP4" at bounding box center [1242, 413] width 95 height 19
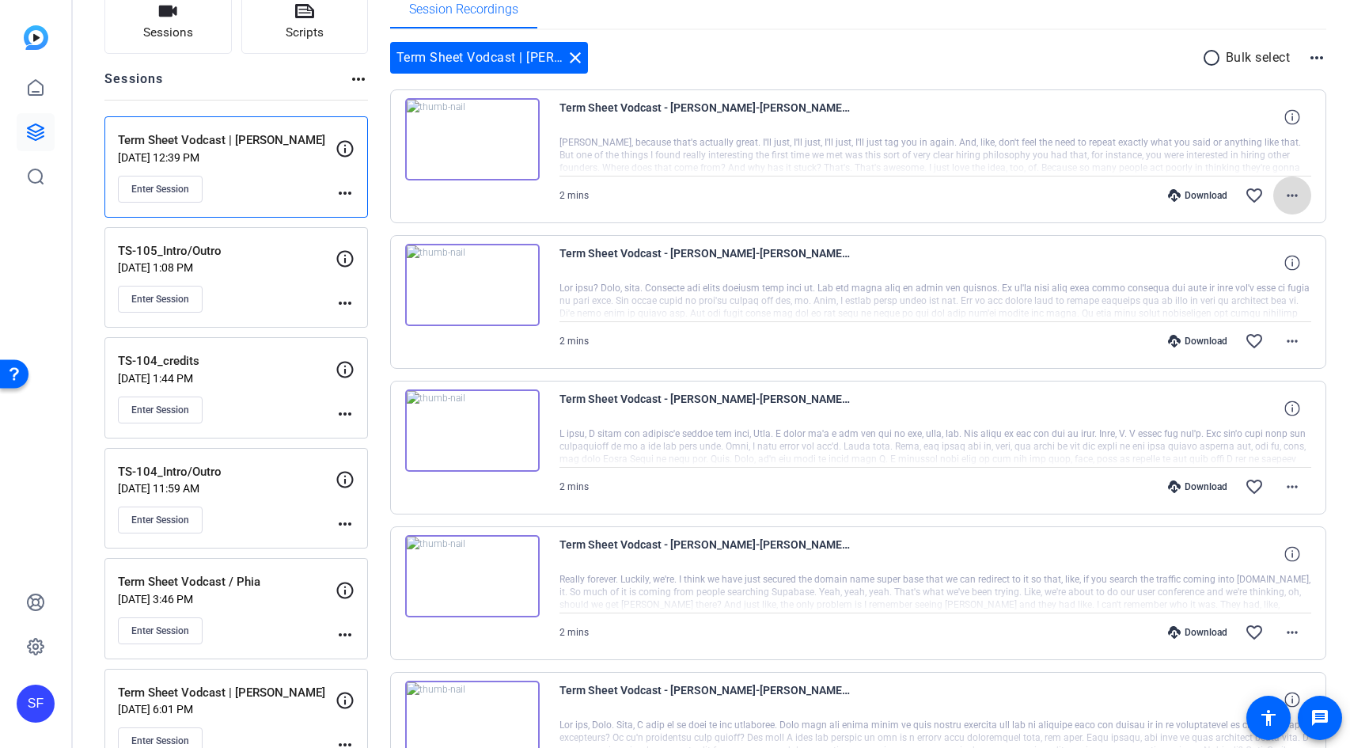
click at [1293, 195] on span at bounding box center [1292, 195] width 38 height 38
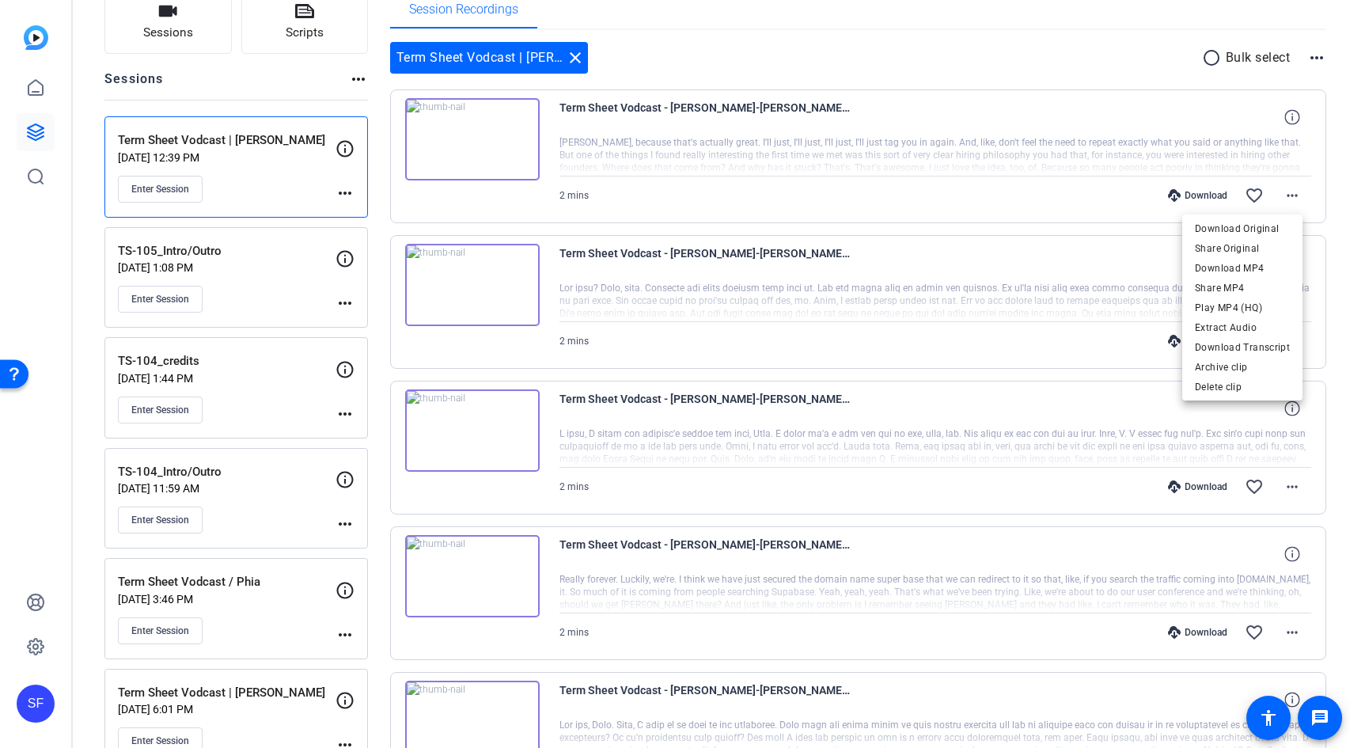
click at [1260, 270] on span "Download MP4" at bounding box center [1242, 267] width 95 height 19
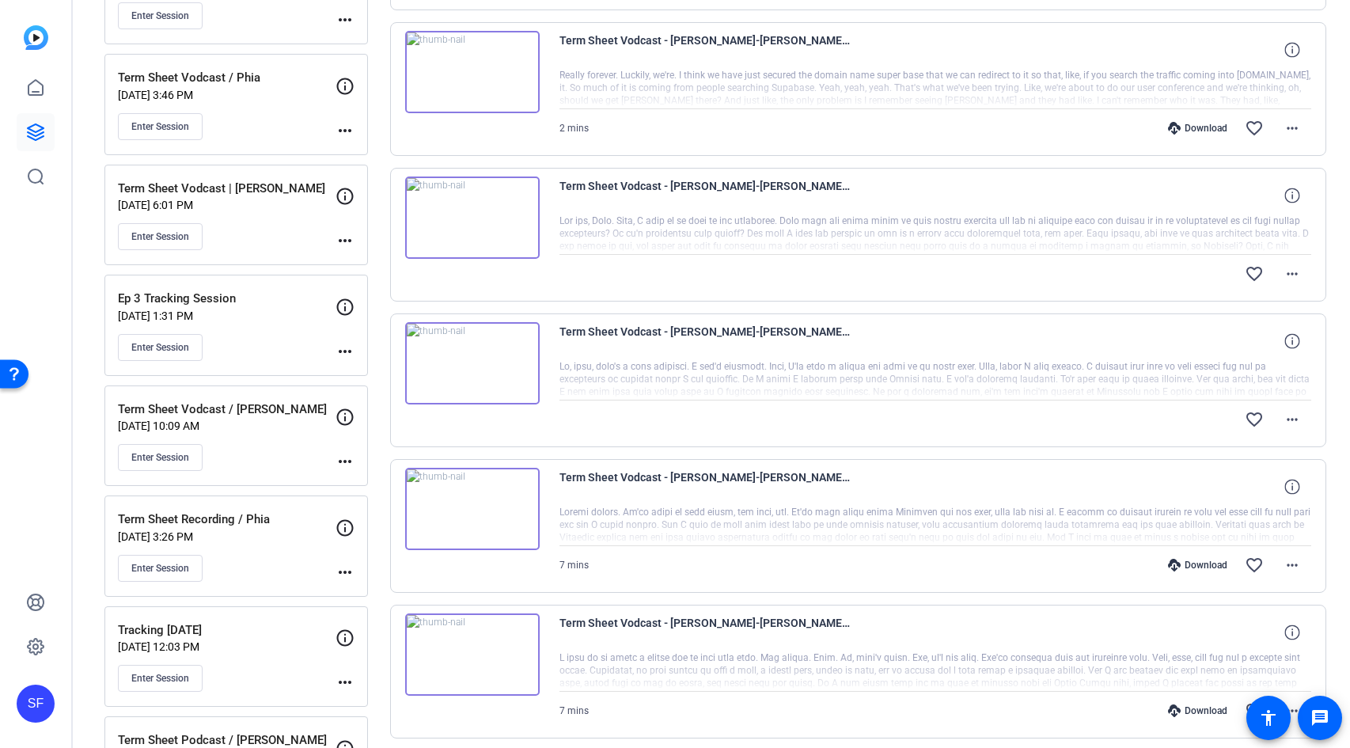
scroll to position [563, 0]
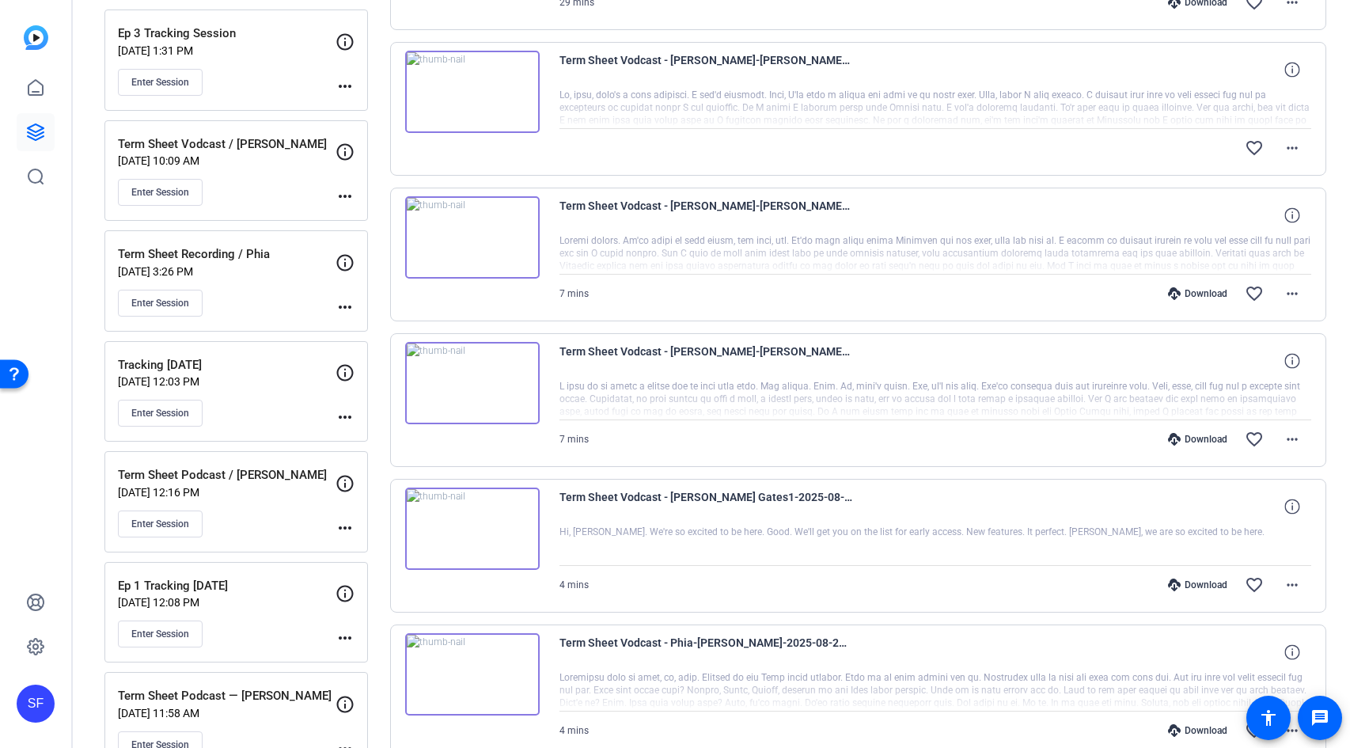
scroll to position [955, 0]
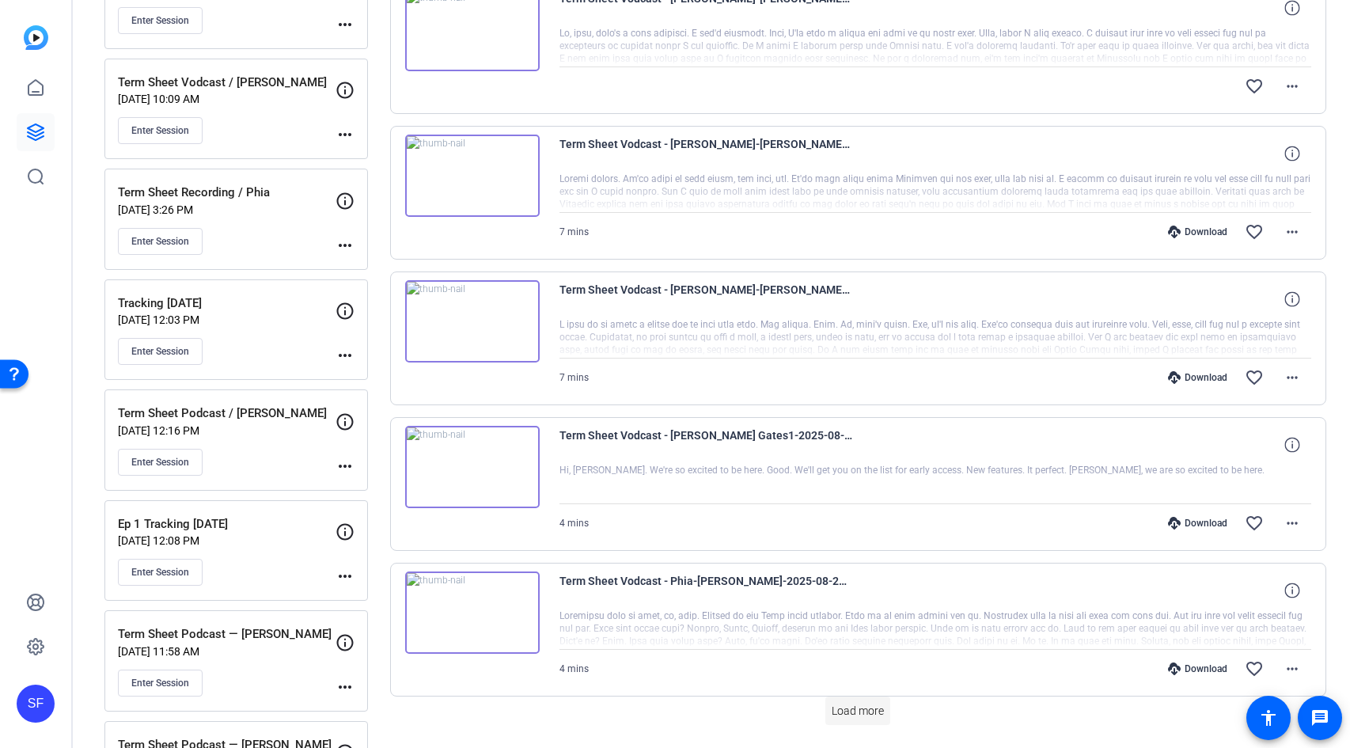
click at [855, 705] on span "Load more" at bounding box center [858, 711] width 52 height 17
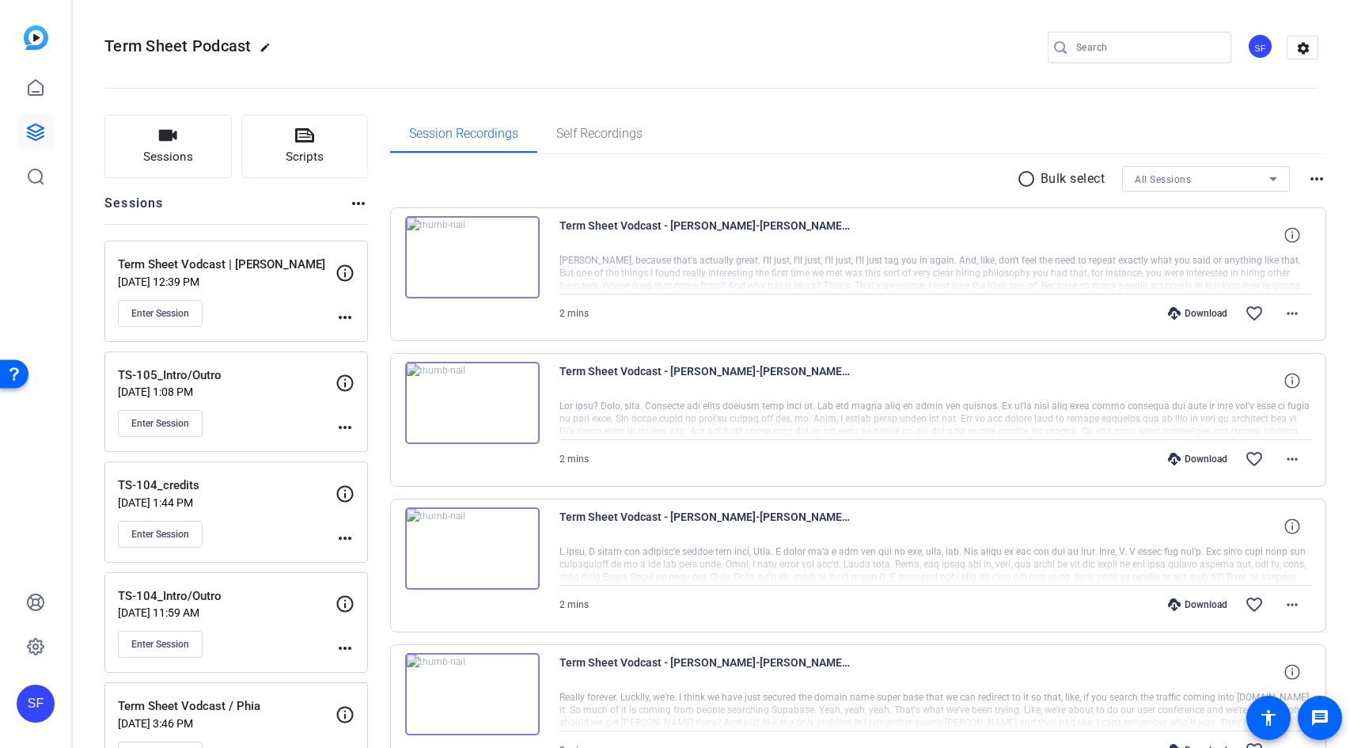
click at [239, 314] on div "Enter Session" at bounding box center [227, 313] width 218 height 27
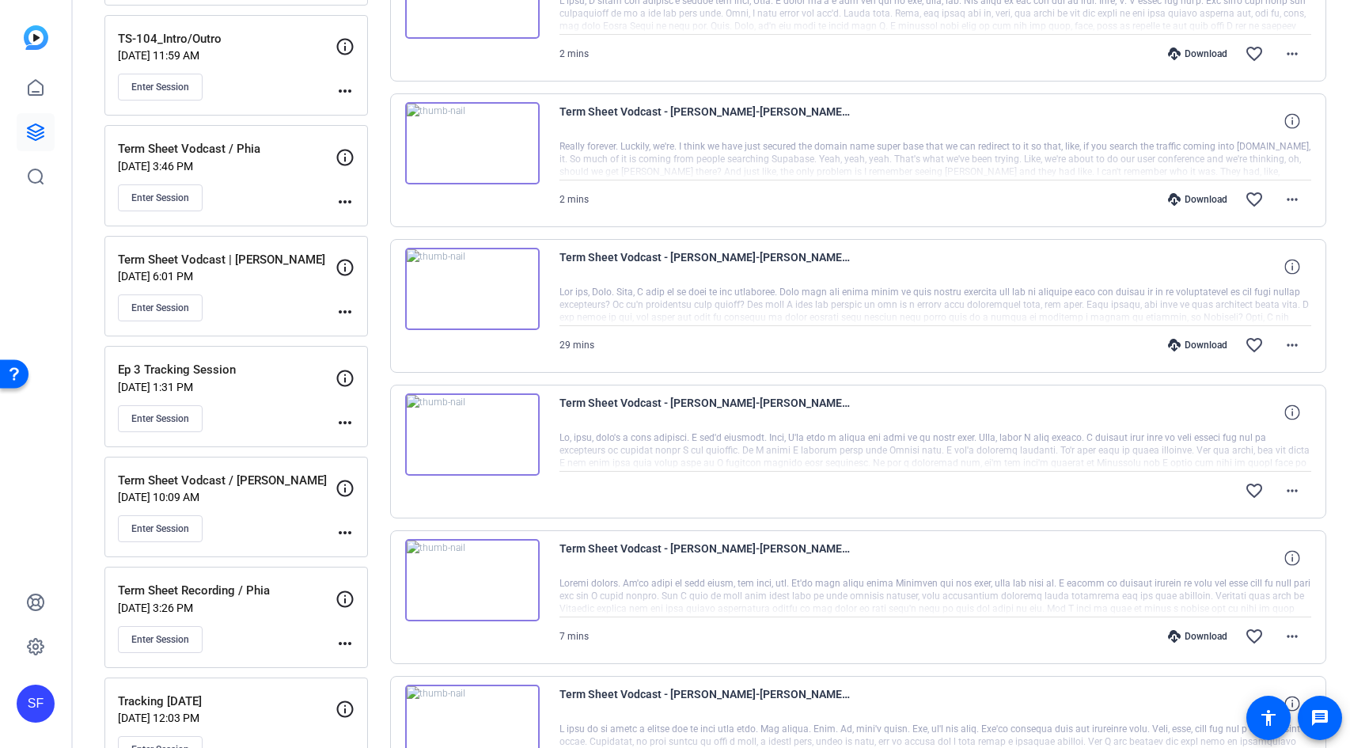
scroll to position [556, 0]
click at [1288, 347] on mat-icon "more_horiz" at bounding box center [1292, 345] width 19 height 19
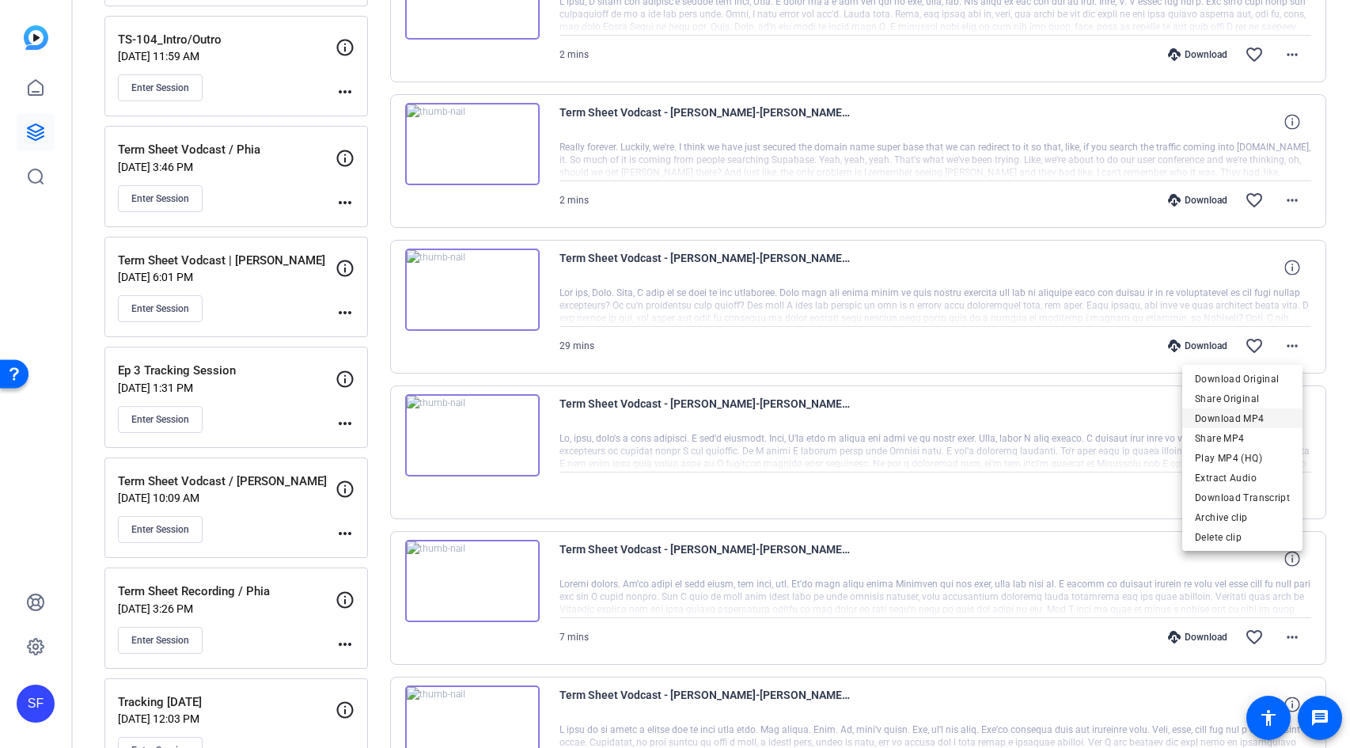
click at [1276, 415] on span "Download MP4" at bounding box center [1242, 418] width 95 height 19
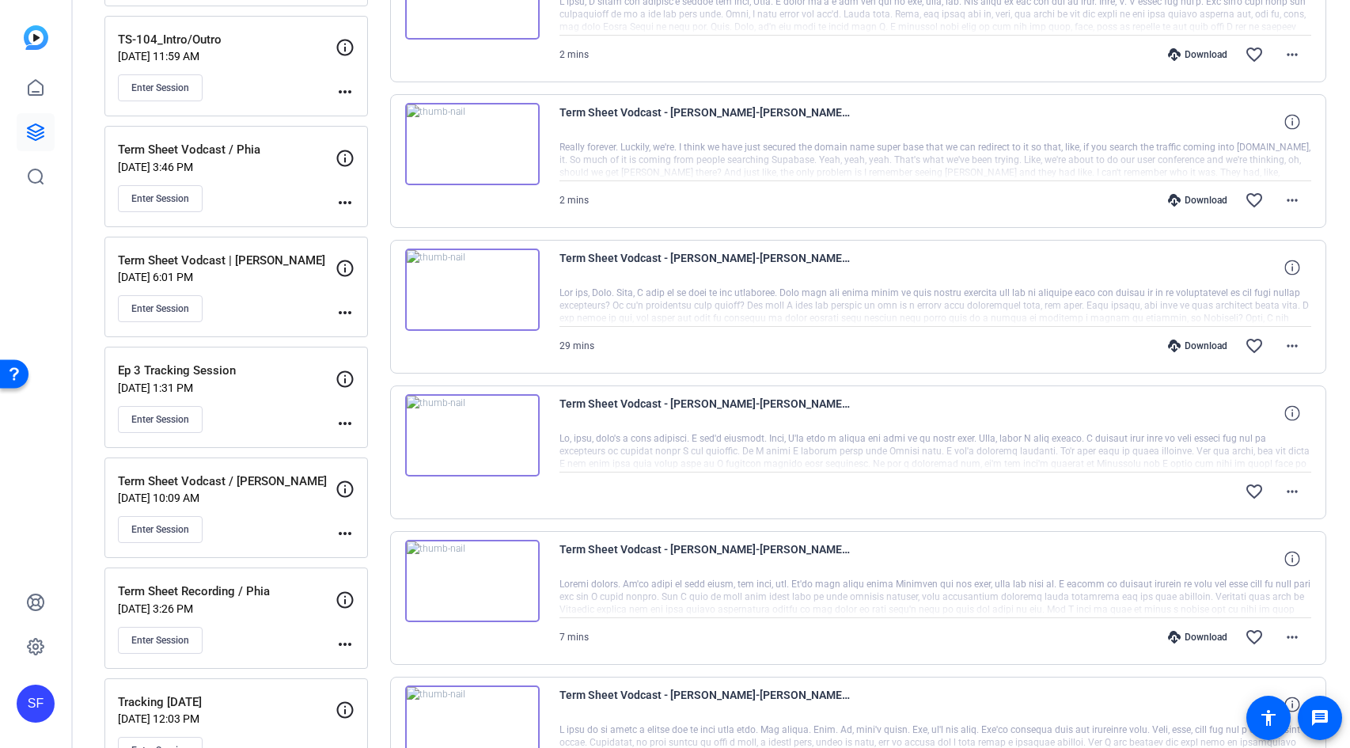
click at [1010, 404] on div "Term Sheet Vodcast - [PERSON_NAME]-[PERSON_NAME]-2025-08-27-12-51-32-254-0" at bounding box center [935, 413] width 752 height 38
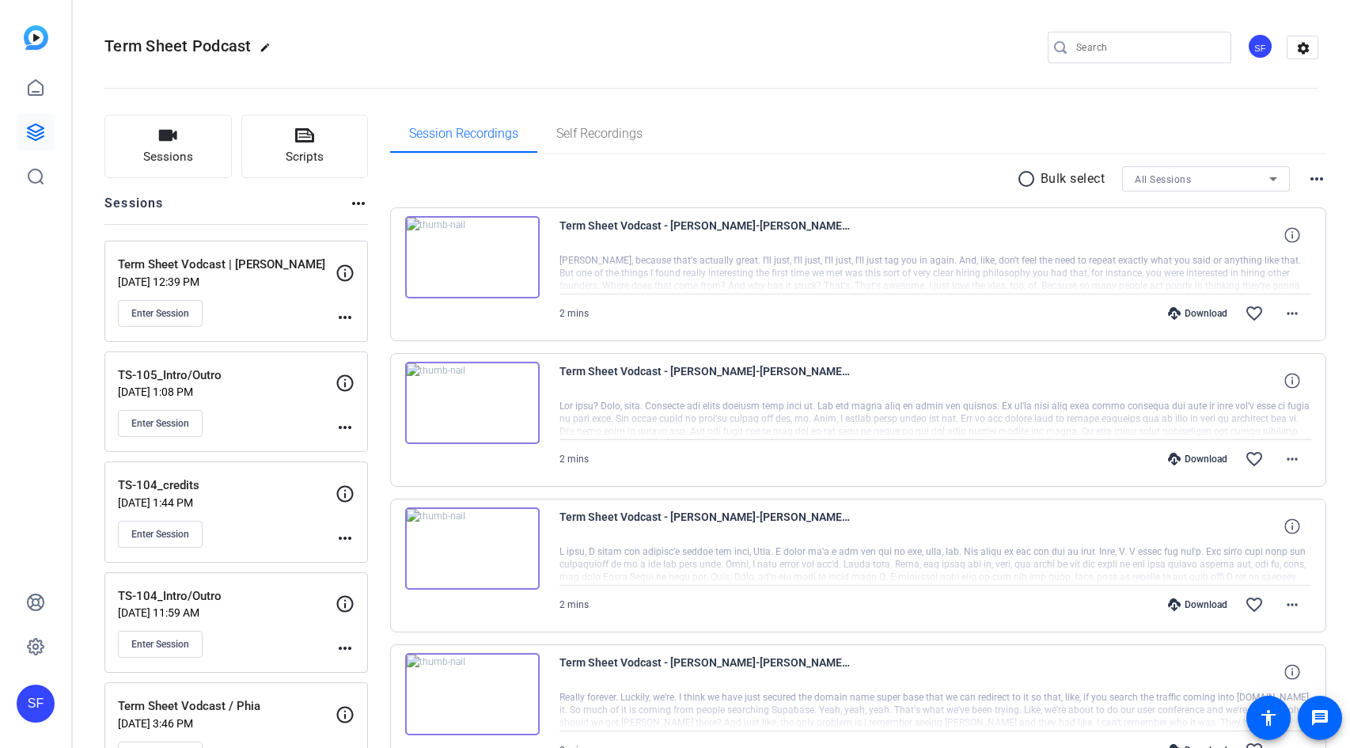
click at [276, 292] on div "Term Sheet Vodcast | [PERSON_NAME] [DATE] 12:39 PM Enter Session" at bounding box center [227, 291] width 218 height 71
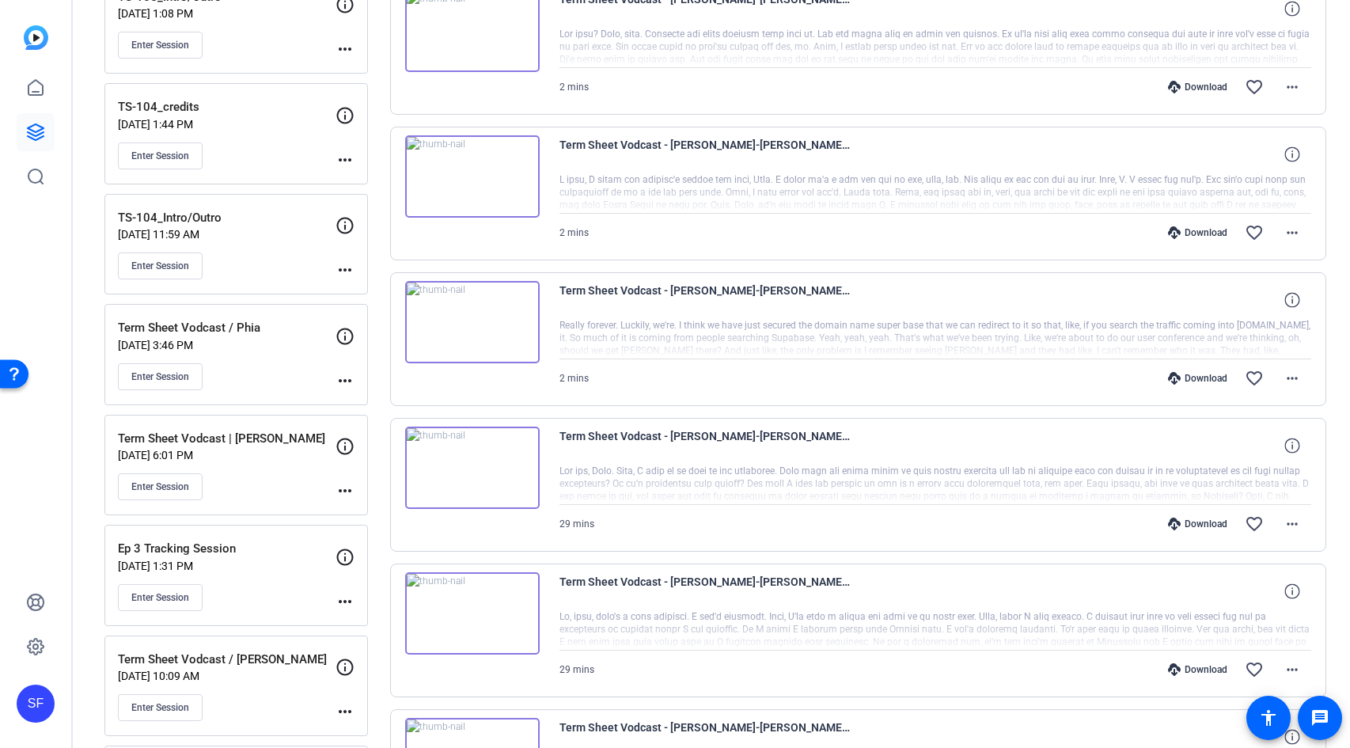
scroll to position [379, 0]
click at [1283, 665] on mat-icon "more_horiz" at bounding box center [1292, 668] width 19 height 19
click at [1246, 514] on span "Download MP4" at bounding box center [1242, 517] width 95 height 19
